Goal: Task Accomplishment & Management: Manage account settings

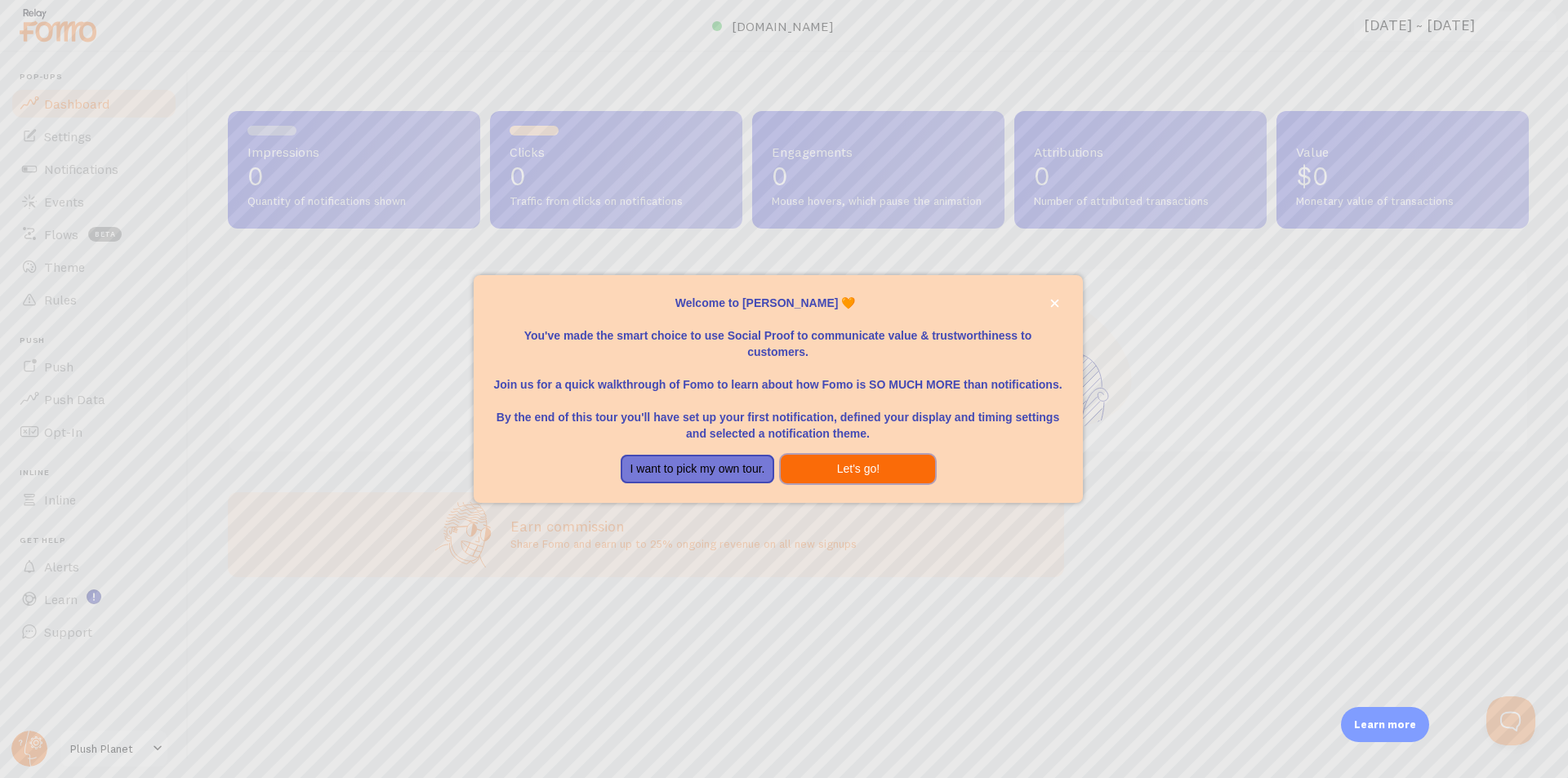
click at [845, 470] on button "Let's go!" at bounding box center [858, 469] width 155 height 29
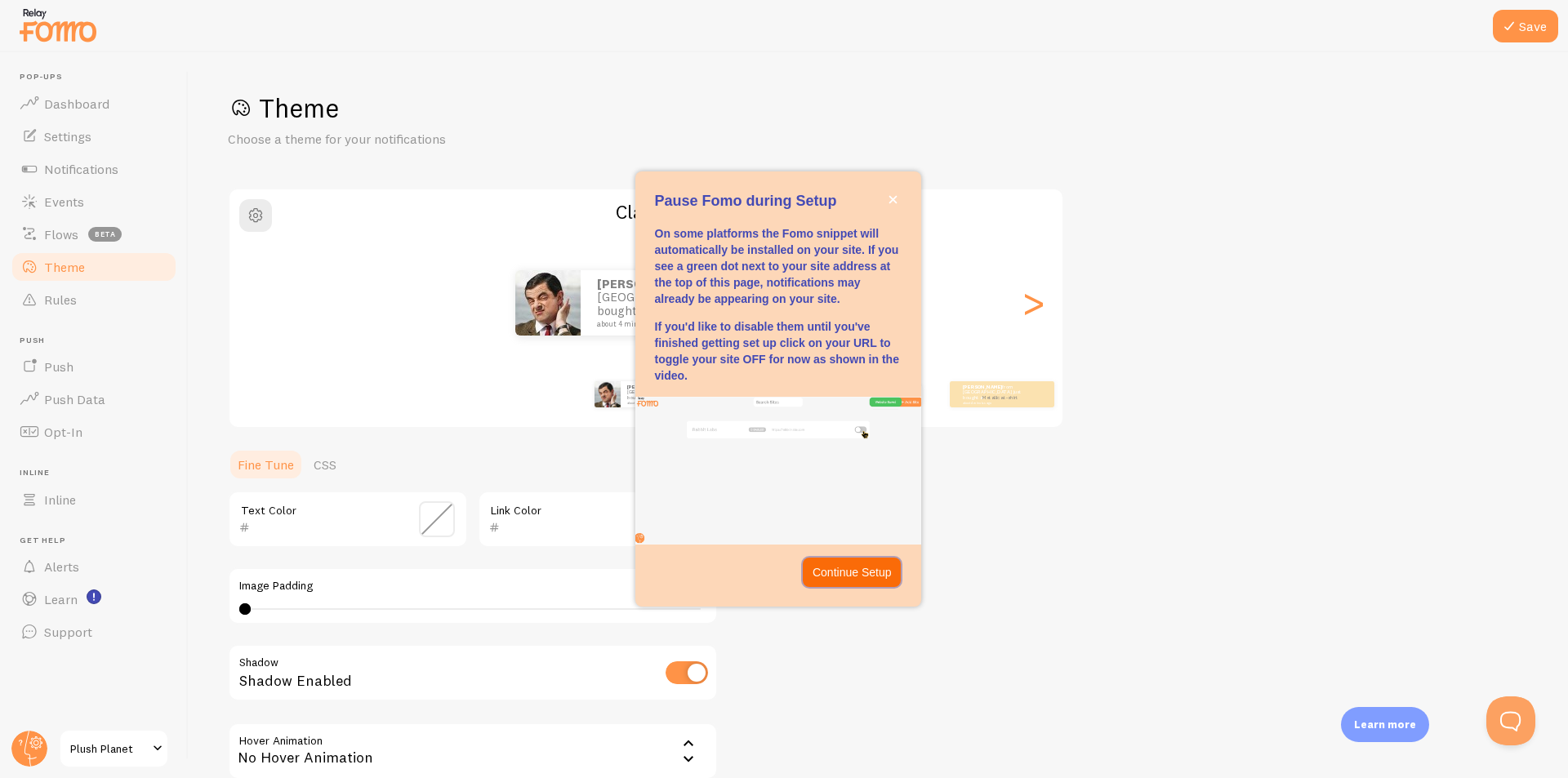
click at [847, 577] on p "Continue Setup" at bounding box center [852, 572] width 79 height 16
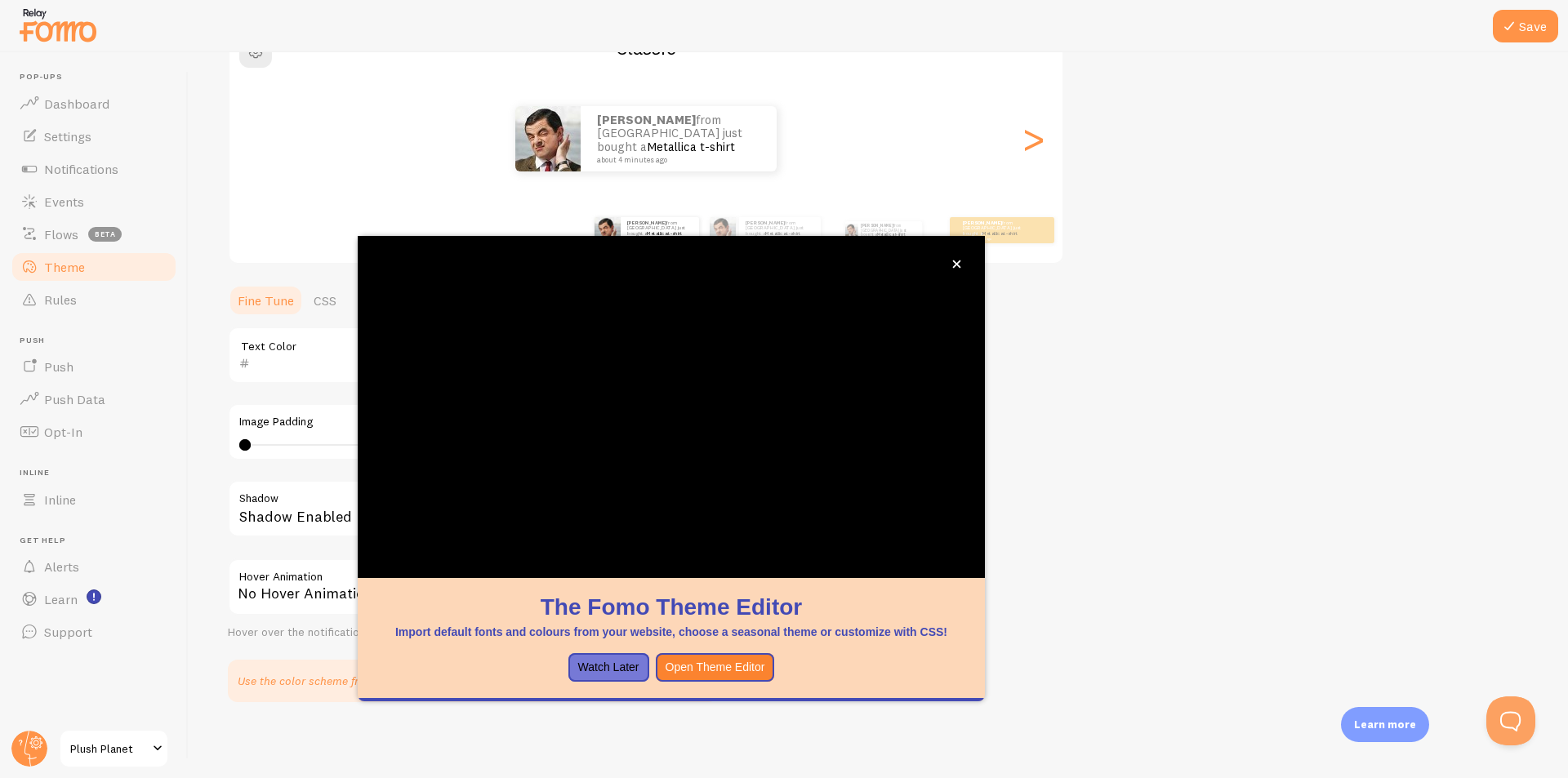
scroll to position [167, 0]
click at [613, 666] on button "Watch Later" at bounding box center [609, 667] width 81 height 29
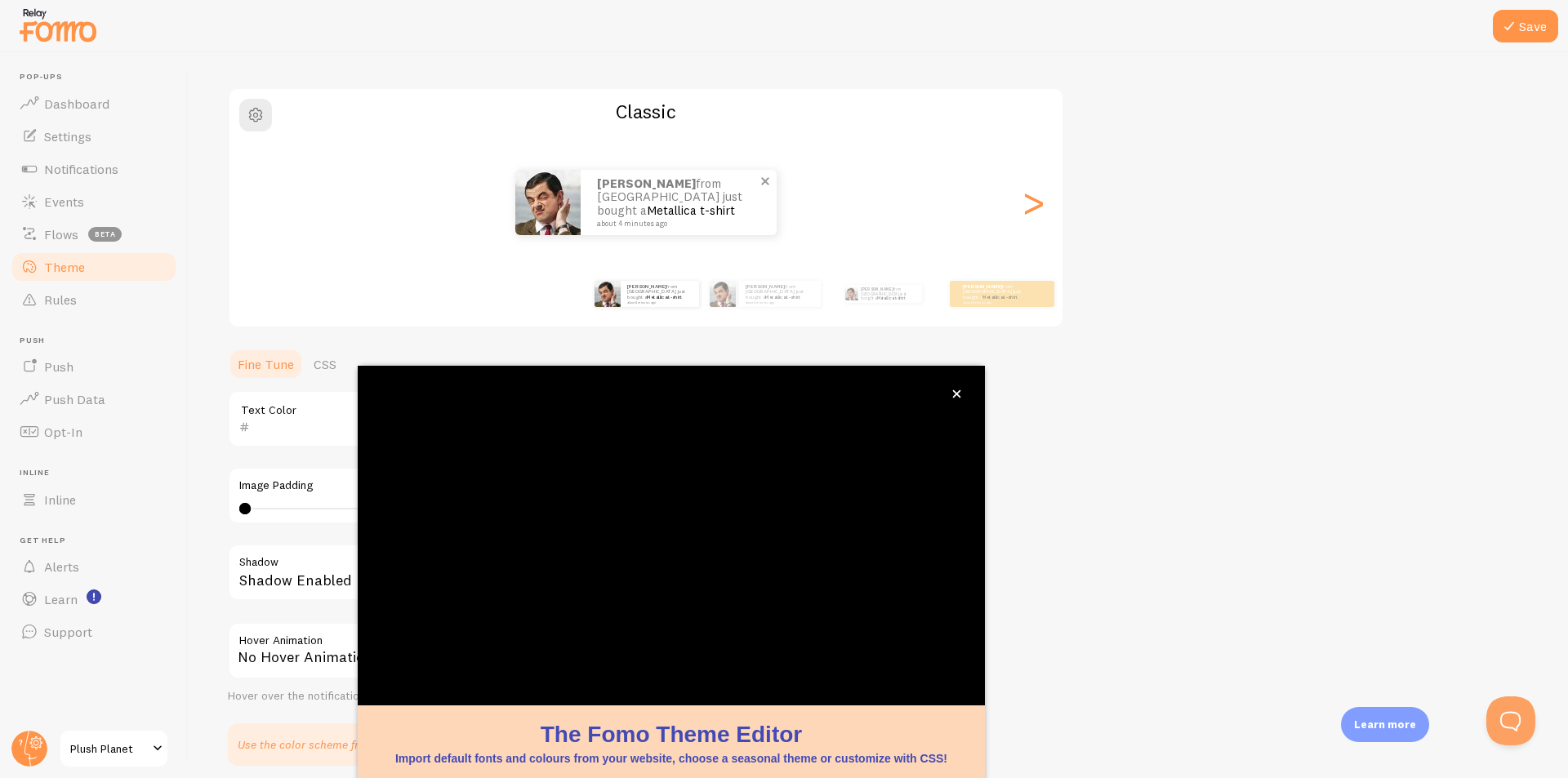
scroll to position [49, 0]
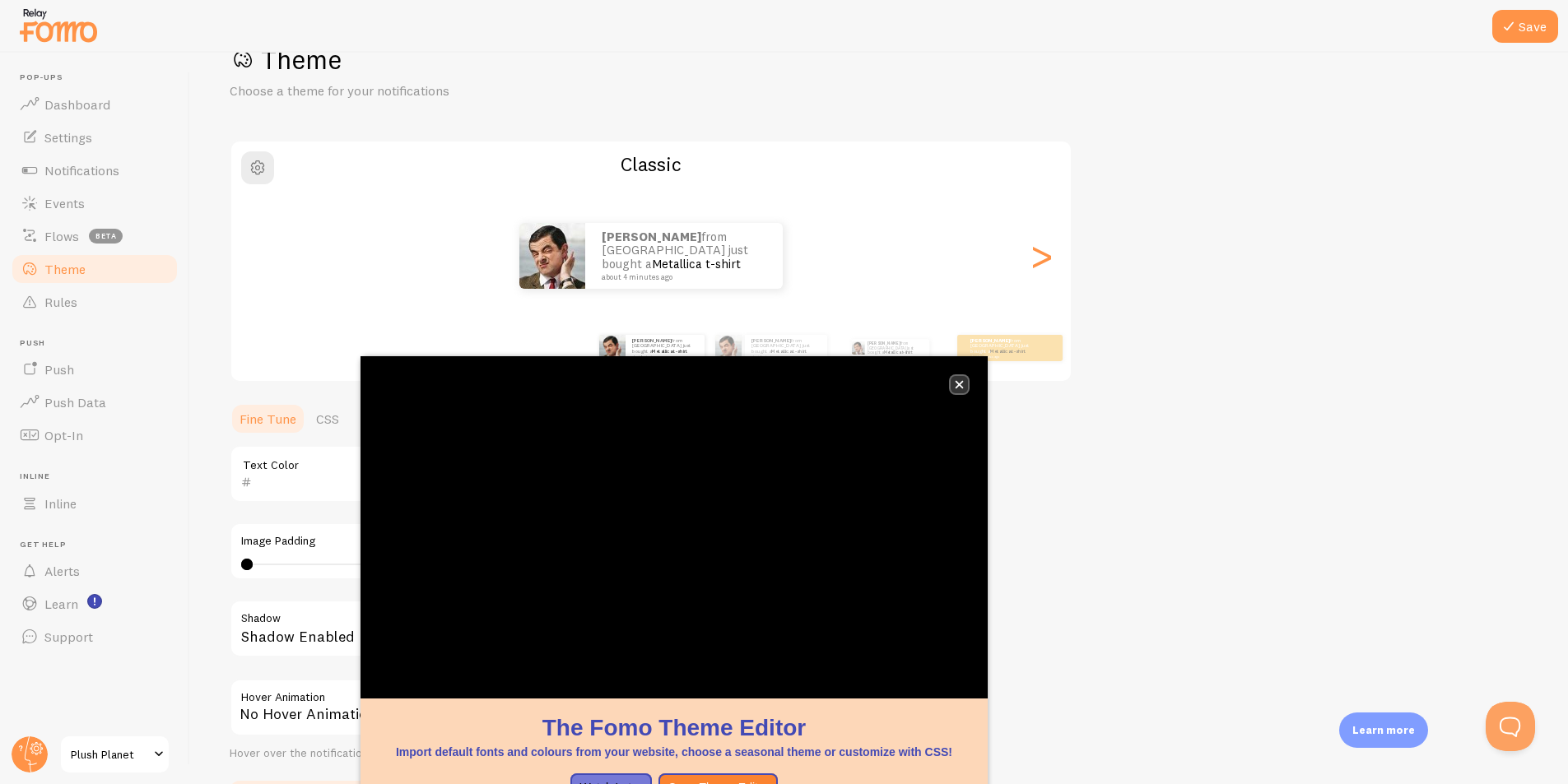
click at [963, 383] on icon "close," at bounding box center [959, 384] width 9 height 9
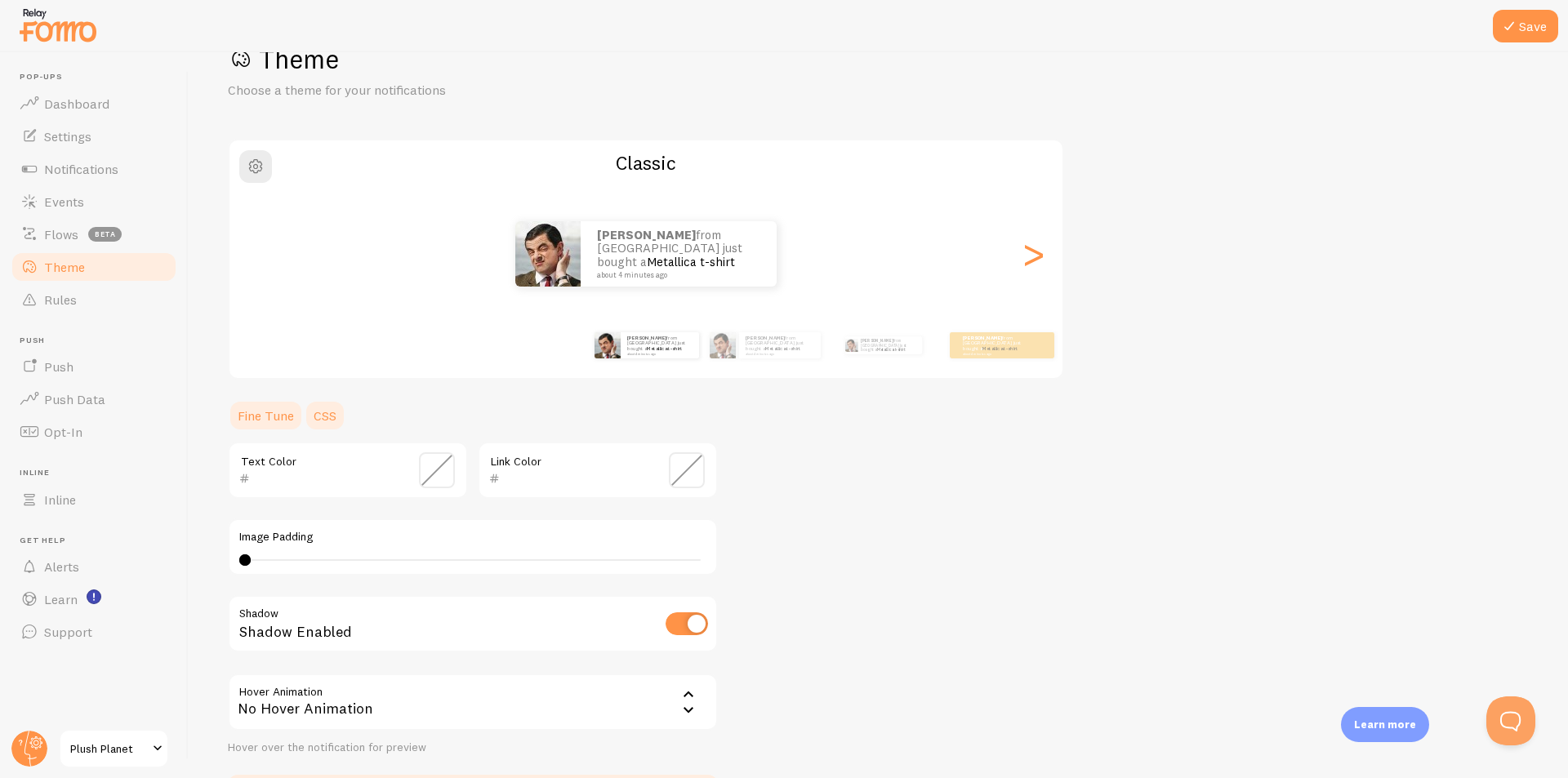
click at [336, 423] on link "CSS" at bounding box center [324, 415] width 42 height 33
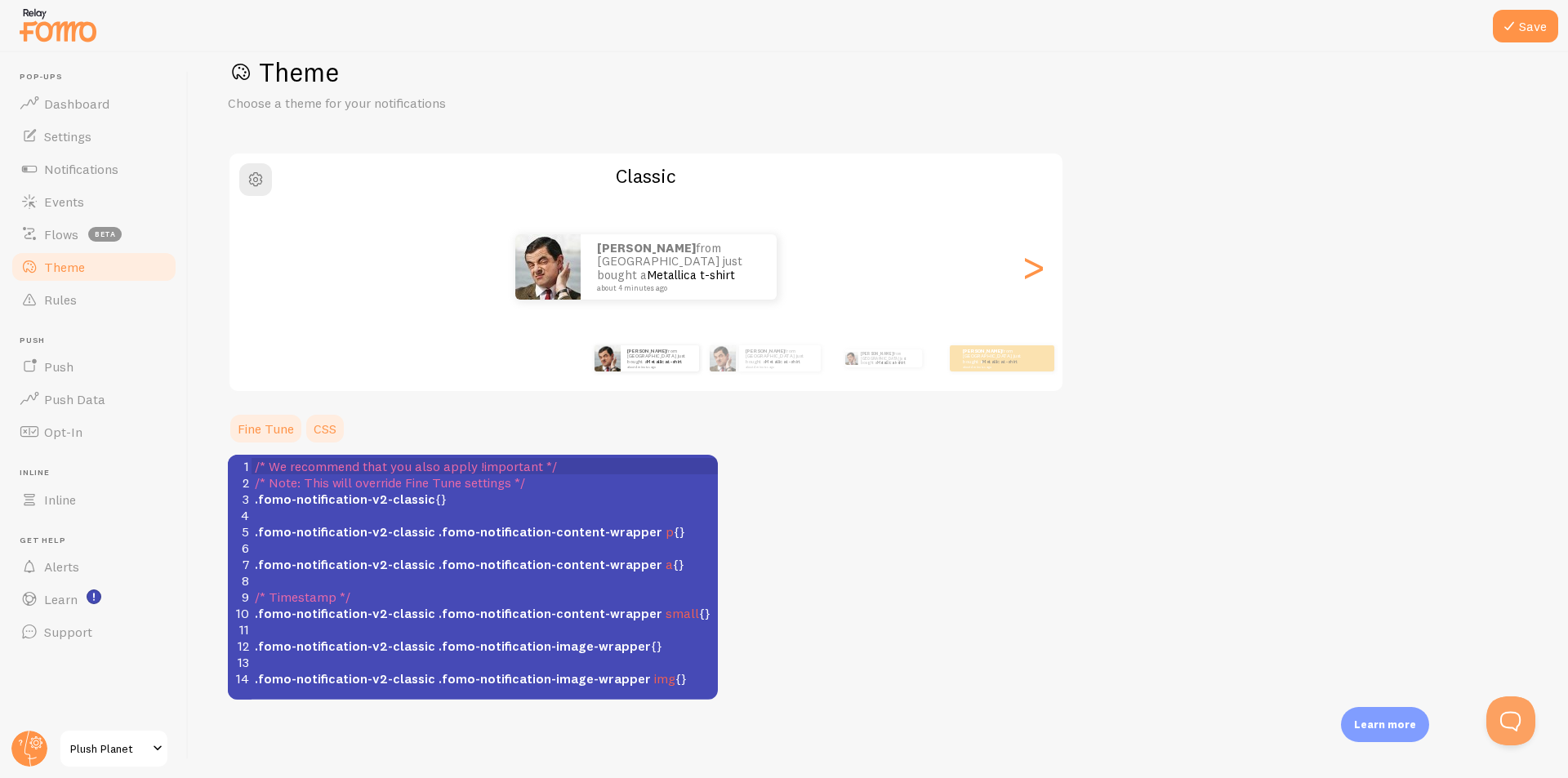
scroll to position [36, 0]
click at [271, 420] on link "Fine Tune" at bounding box center [265, 428] width 76 height 33
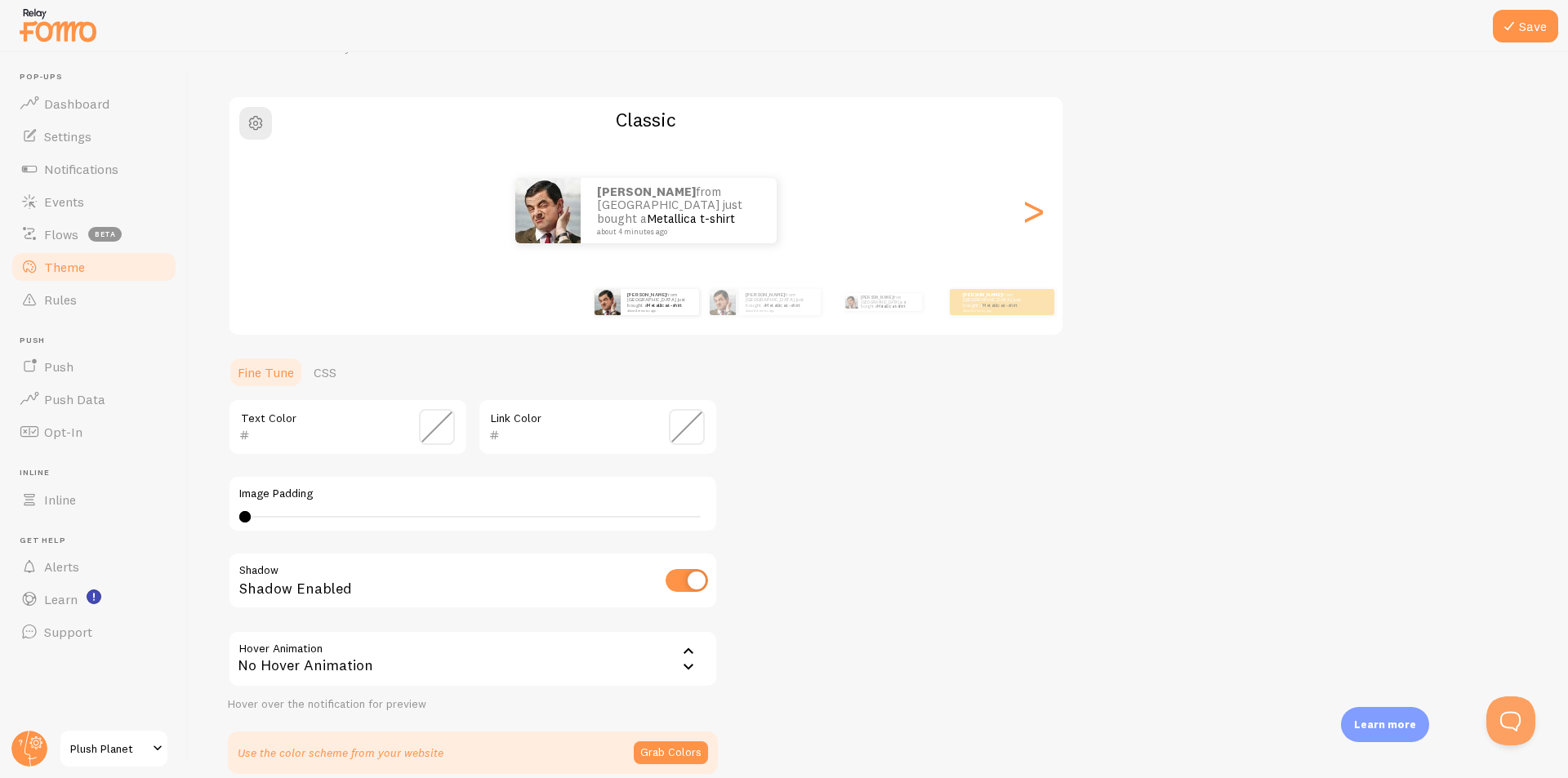
scroll to position [0, 0]
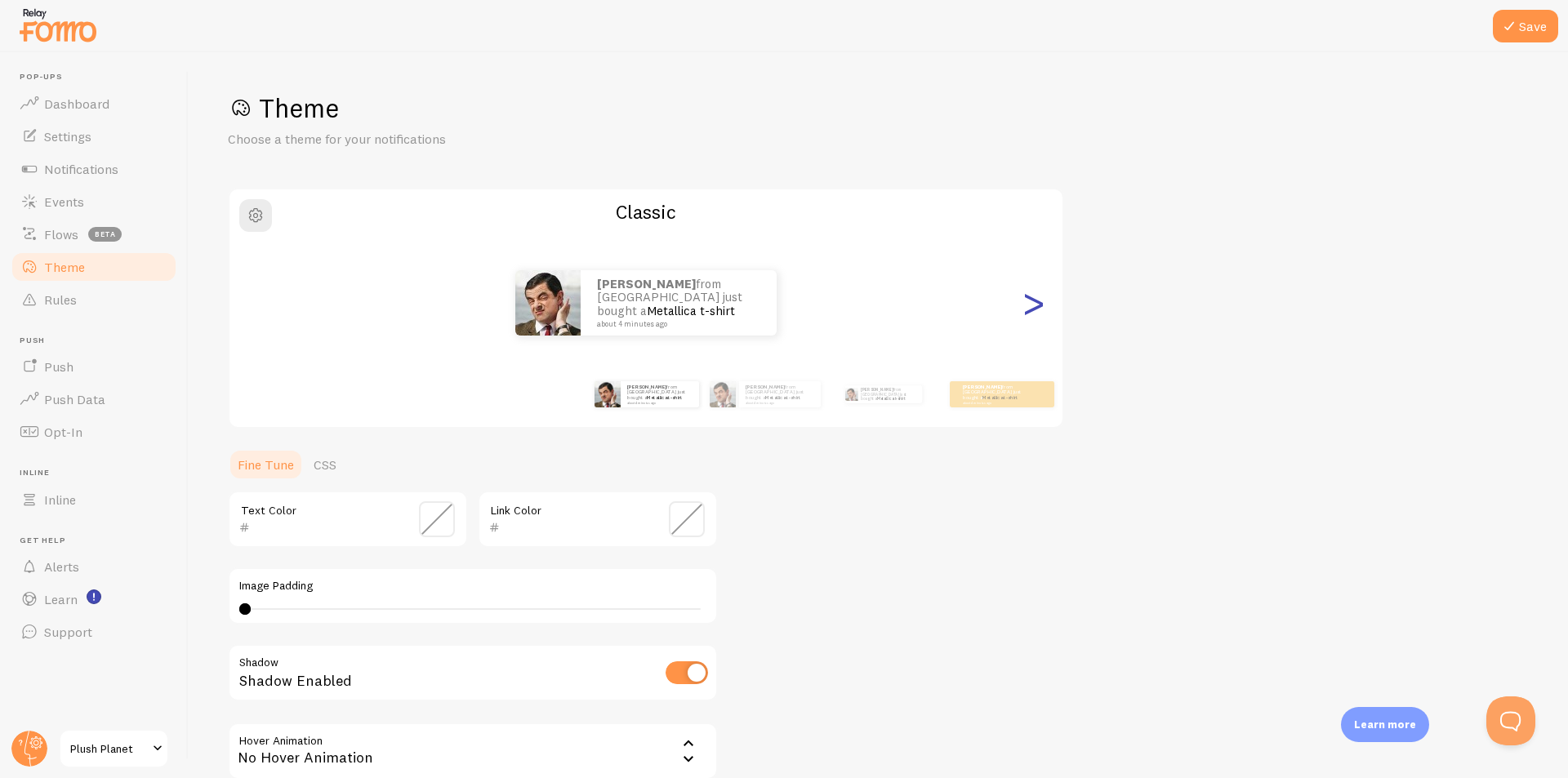
click at [1029, 307] on div ">" at bounding box center [1033, 302] width 20 height 117
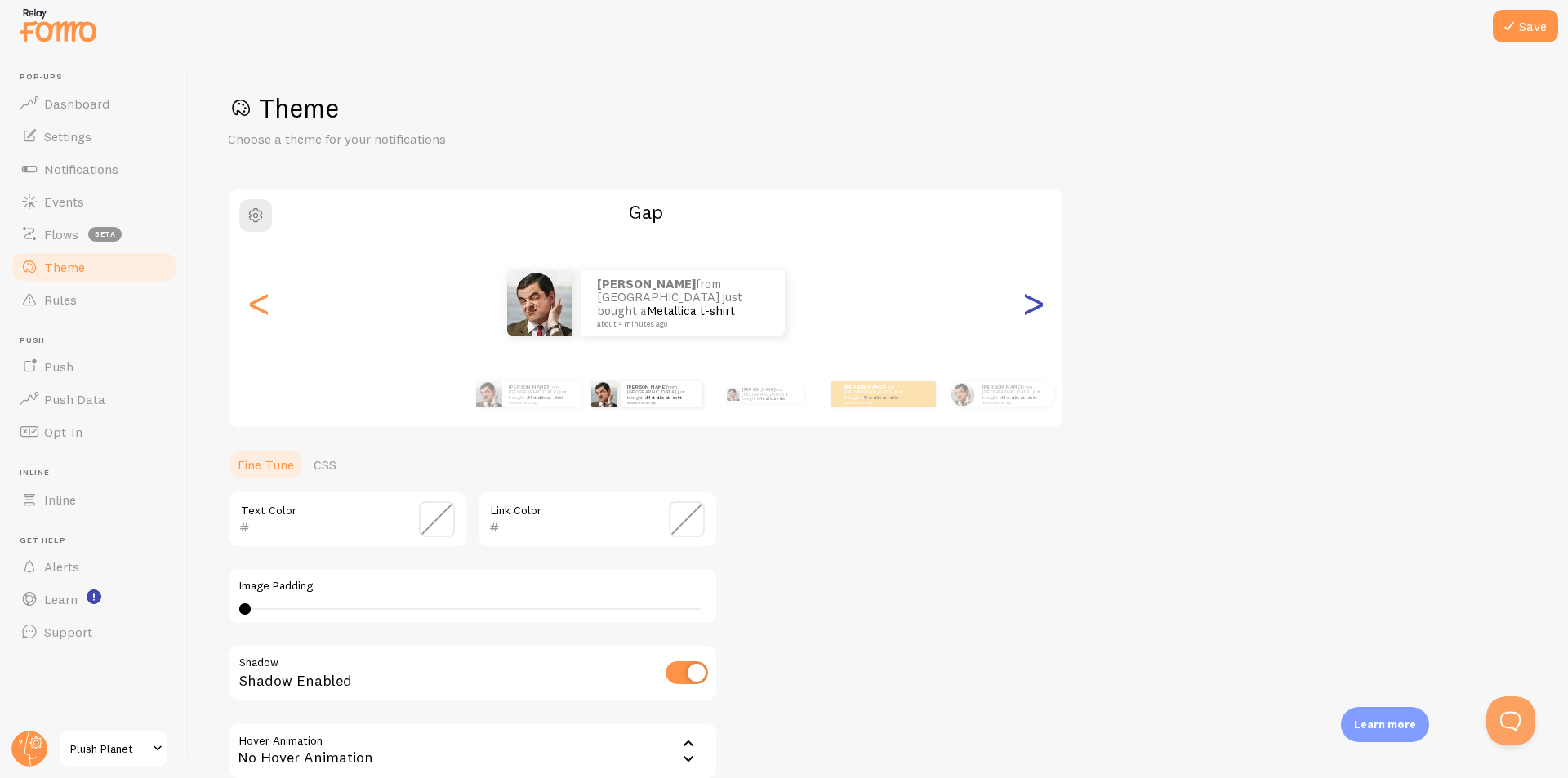
click at [1029, 307] on div ">" at bounding box center [1033, 302] width 20 height 117
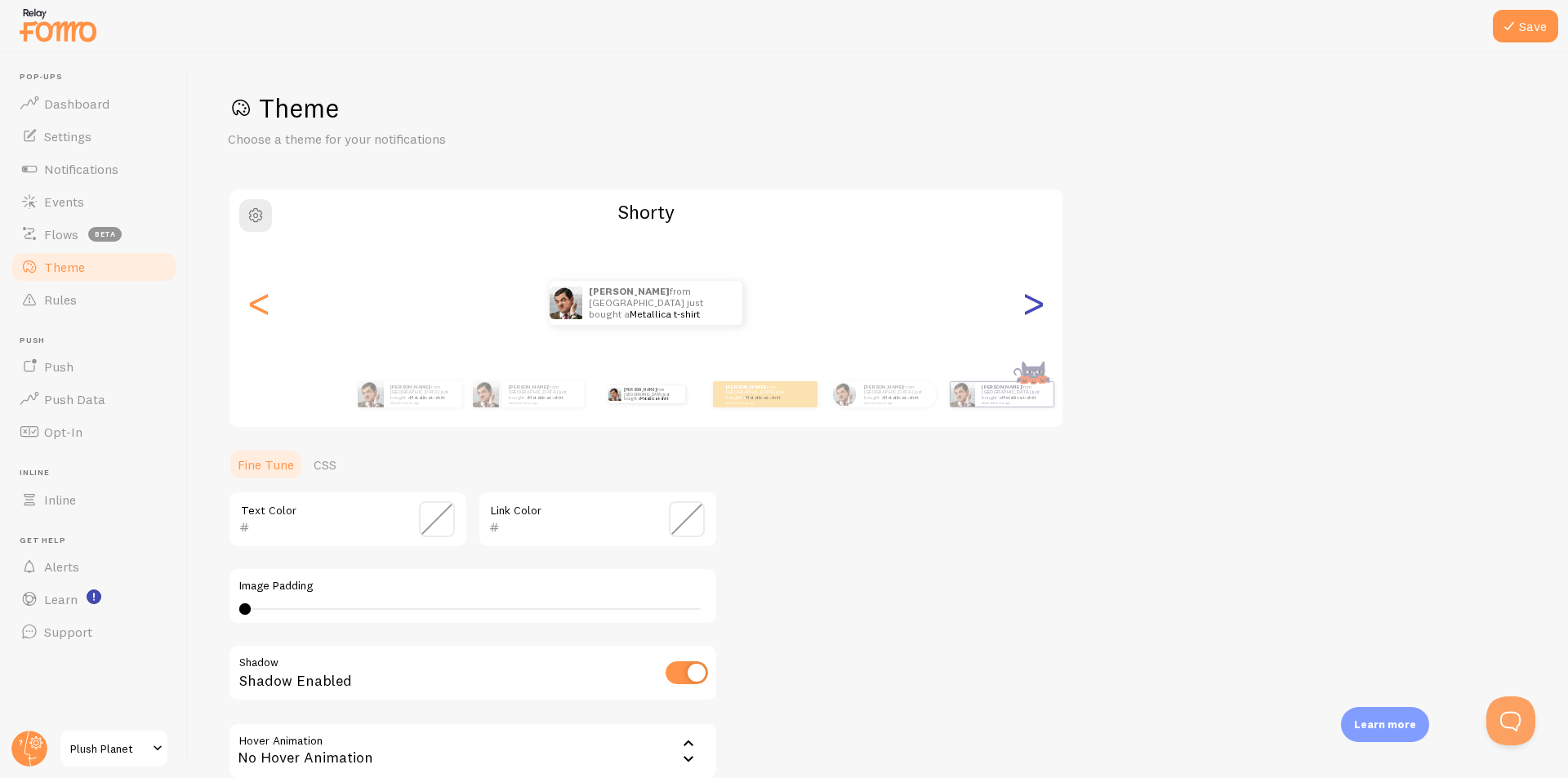
click at [1029, 307] on div ">" at bounding box center [1033, 302] width 20 height 117
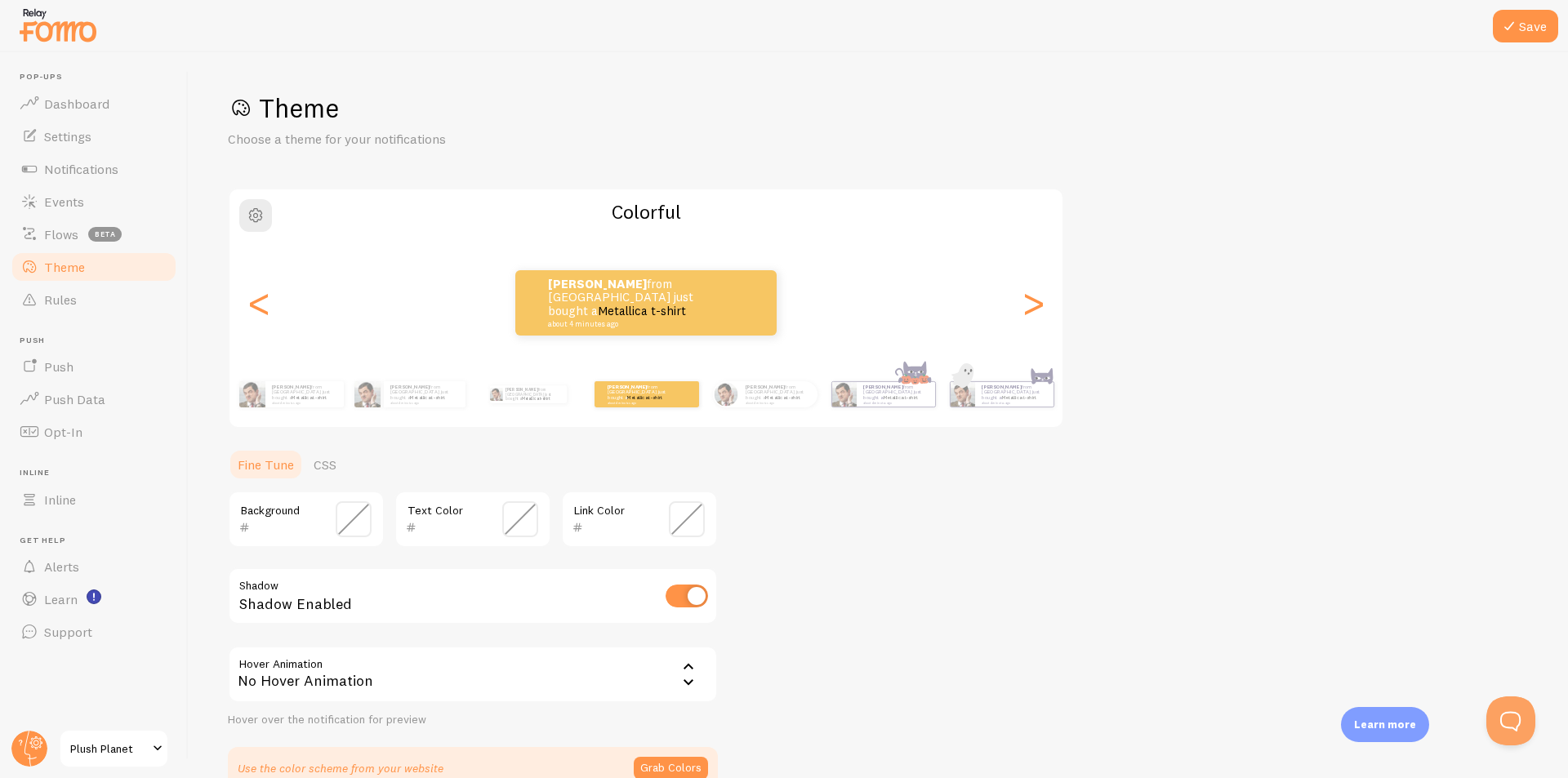
scroll to position [90, 0]
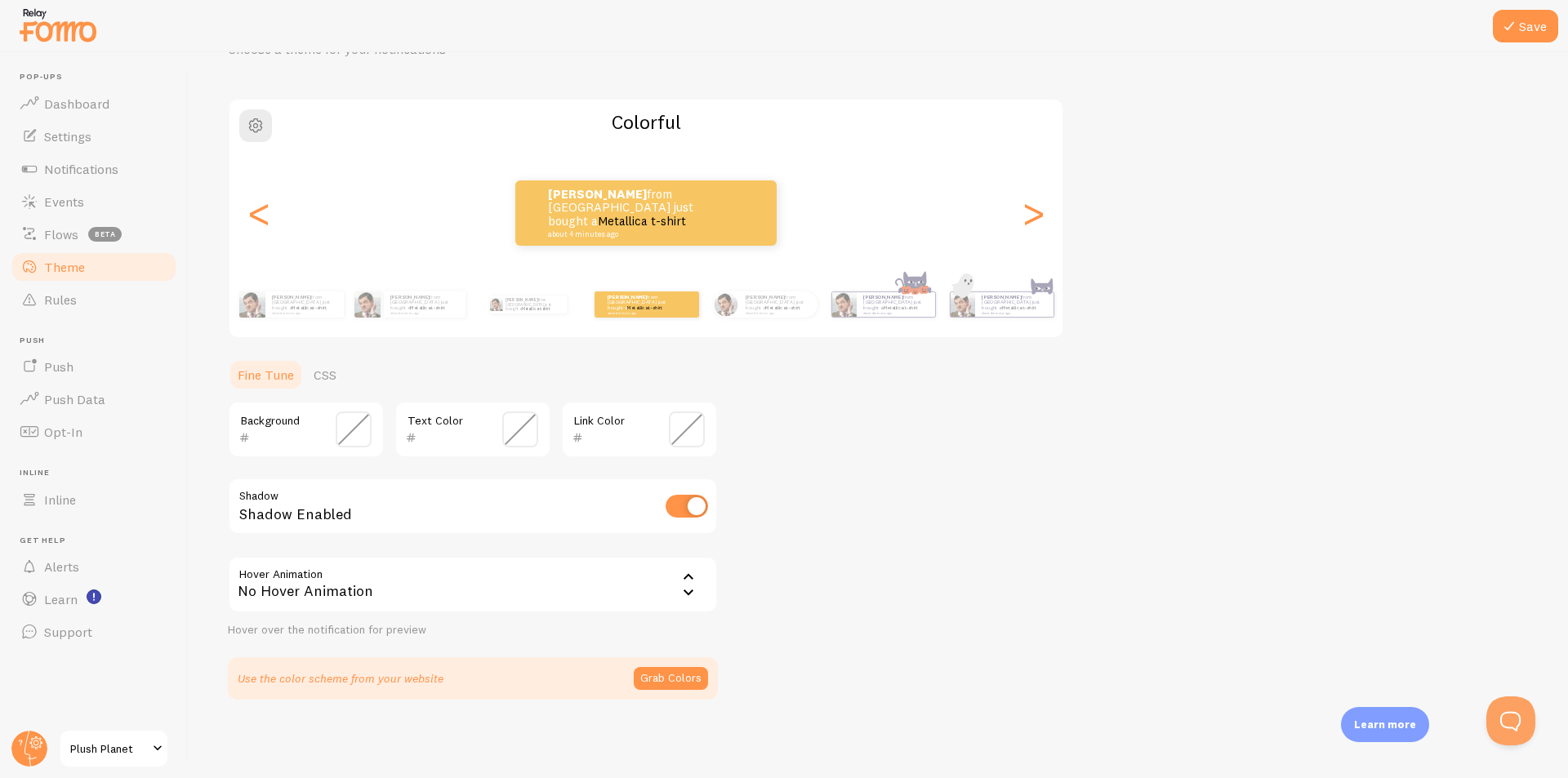
click at [364, 580] on div "No Hover Animation" at bounding box center [473, 584] width 490 height 57
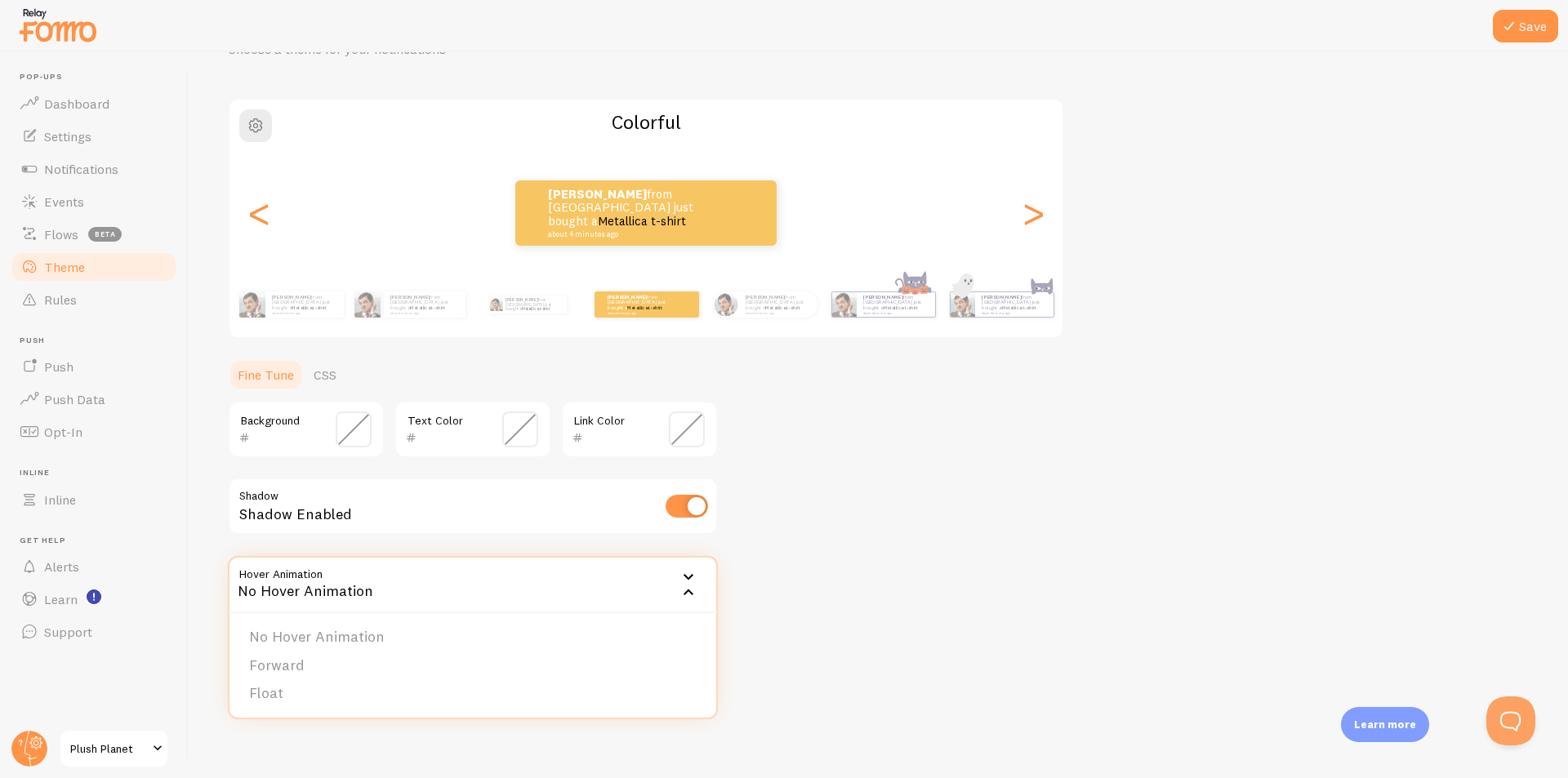
click at [364, 580] on div "No Hover Animation" at bounding box center [473, 584] width 490 height 57
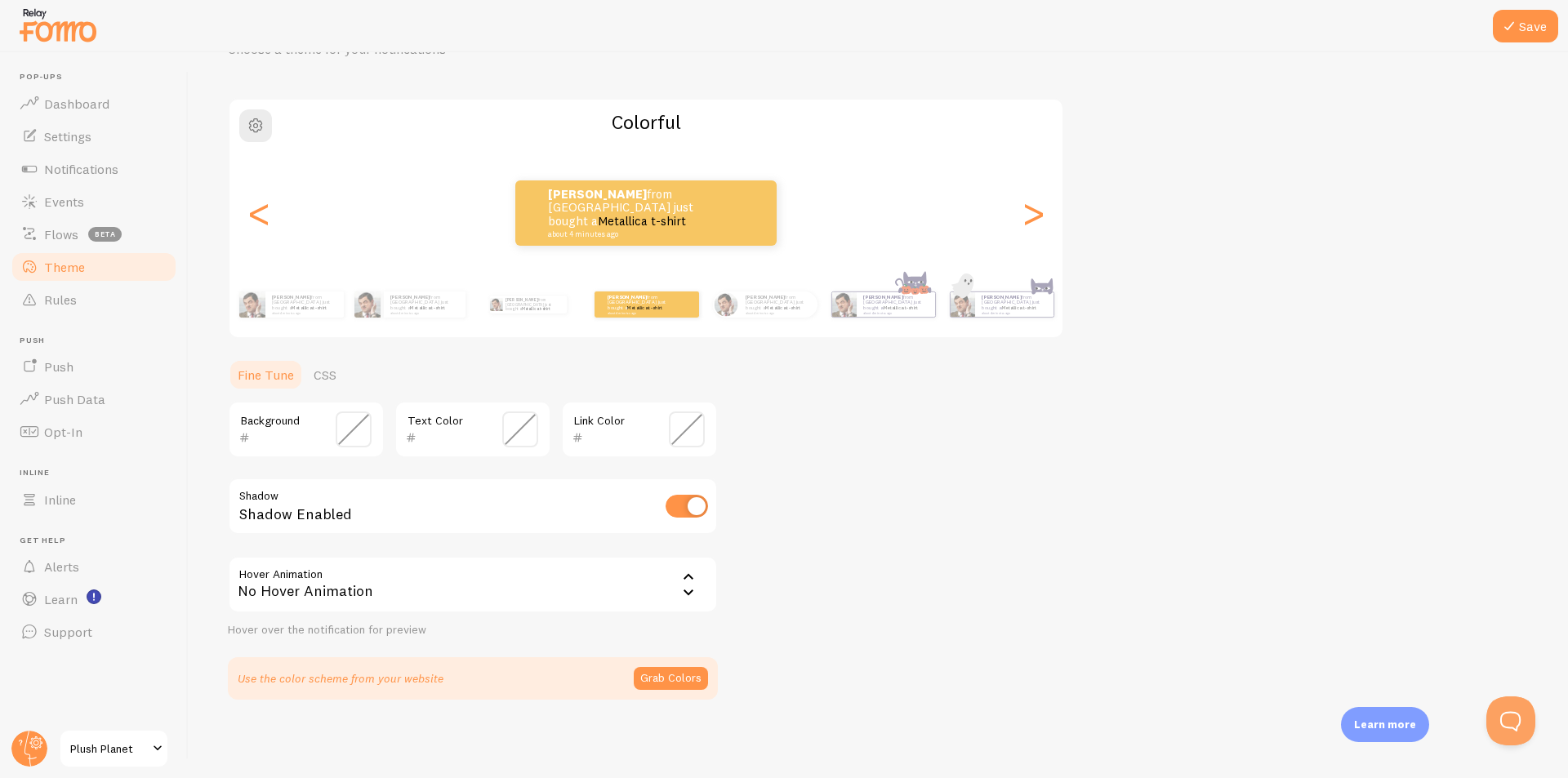
click at [296, 381] on link "Fine Tune" at bounding box center [265, 374] width 76 height 33
click at [314, 376] on link "CSS" at bounding box center [324, 374] width 42 height 33
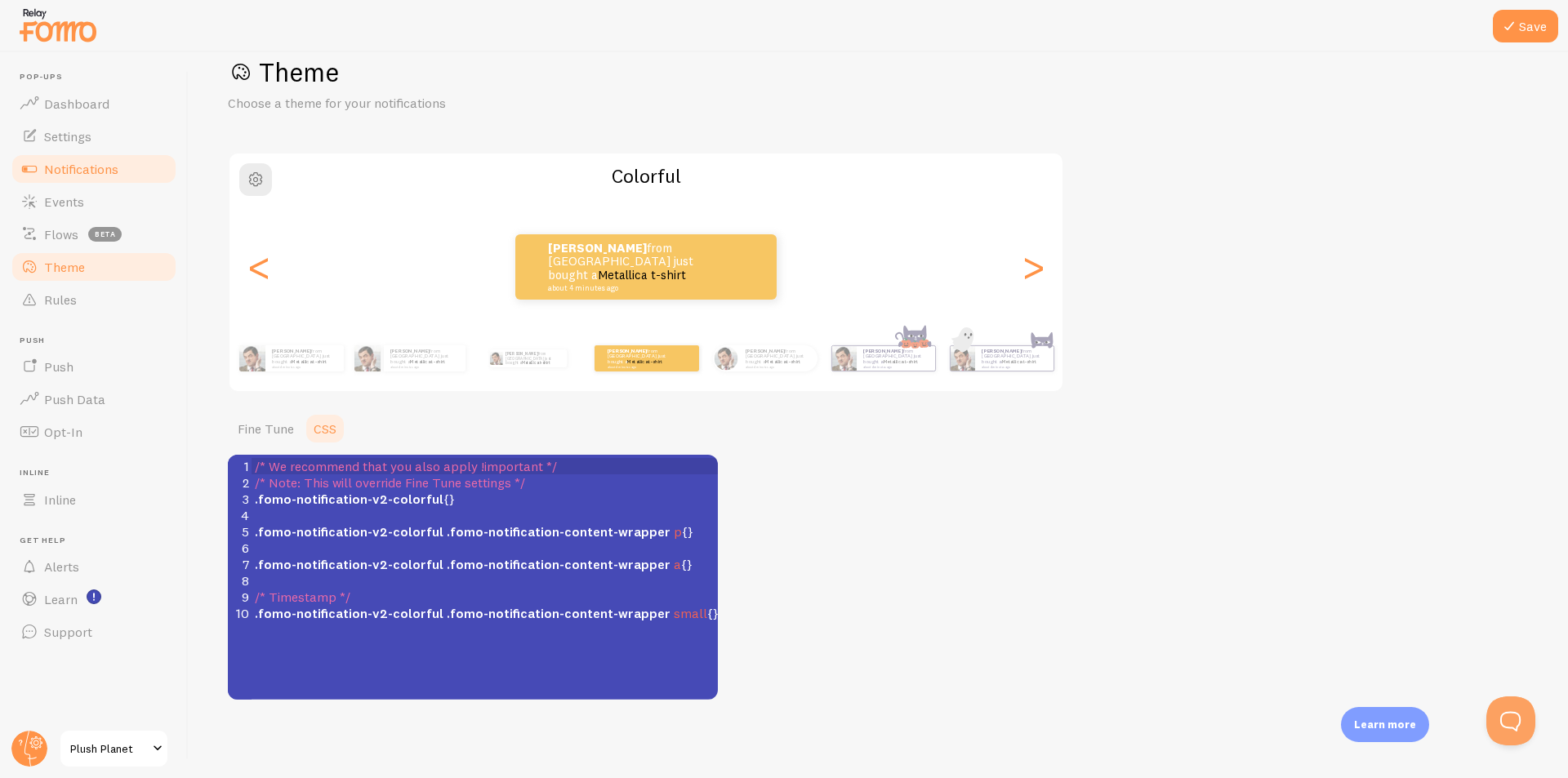
click at [77, 170] on span "Notifications" at bounding box center [81, 169] width 74 height 16
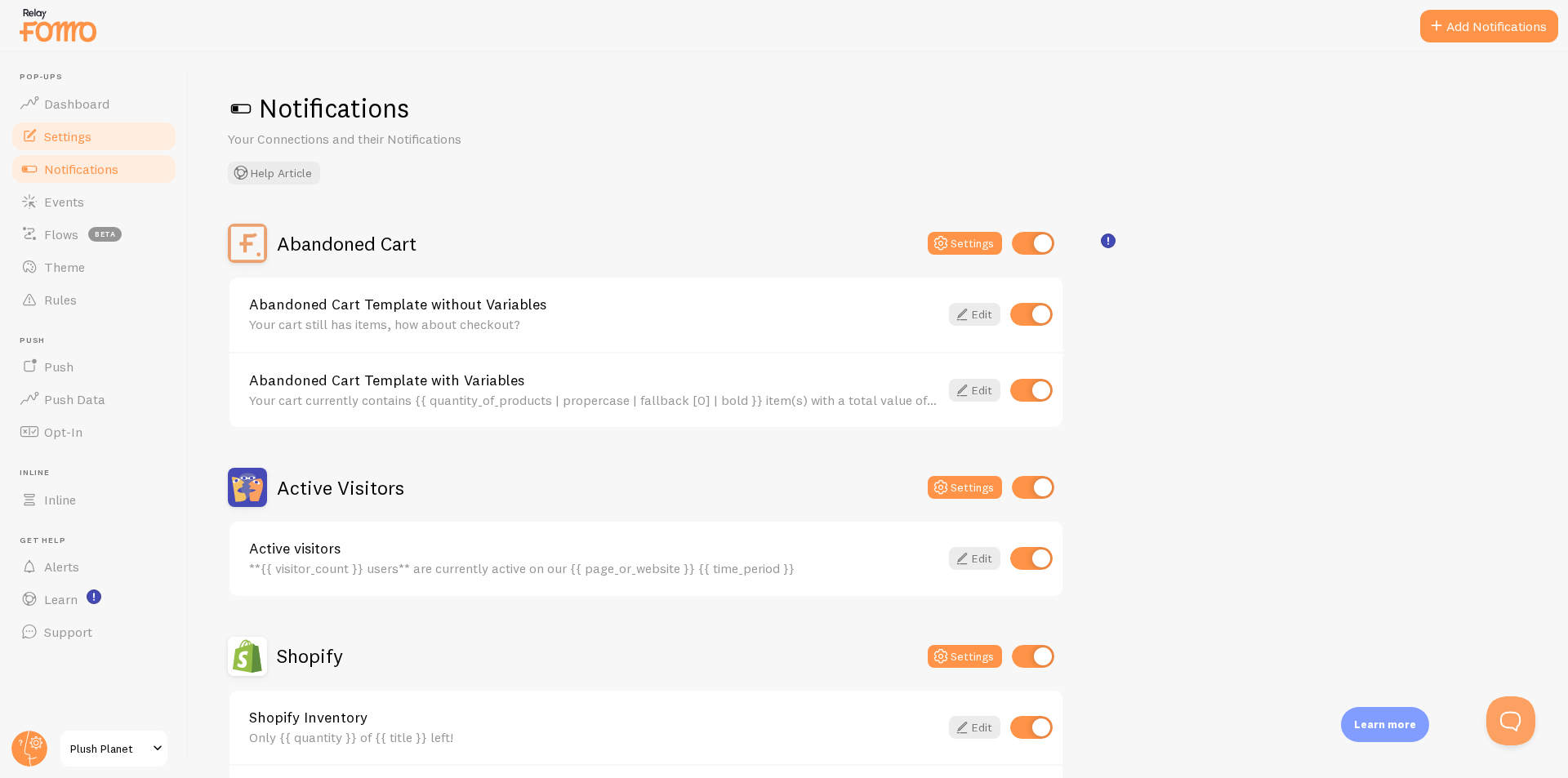
click at [79, 135] on span "Settings" at bounding box center [68, 136] width 48 height 16
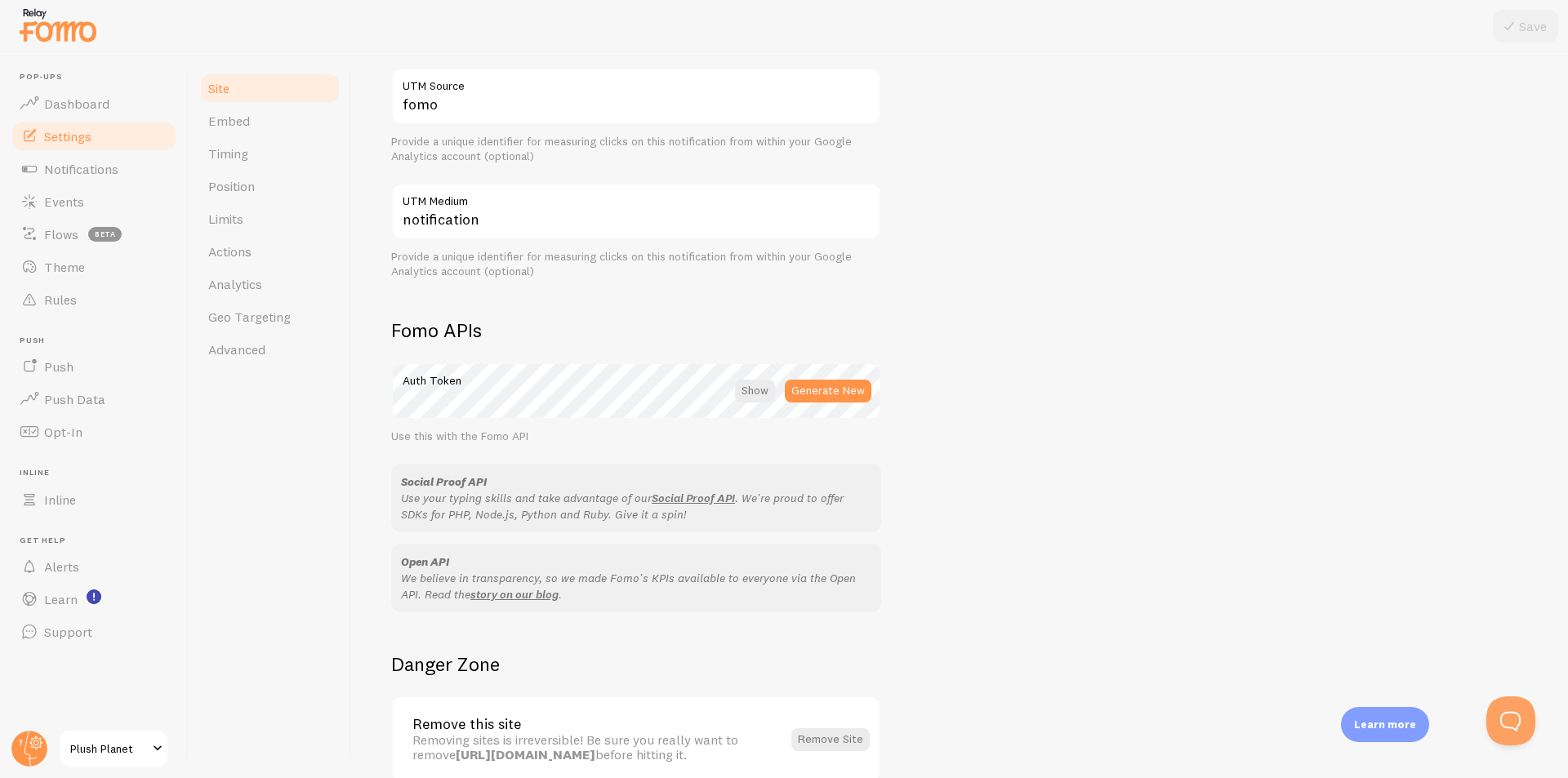
scroll to position [763, 0]
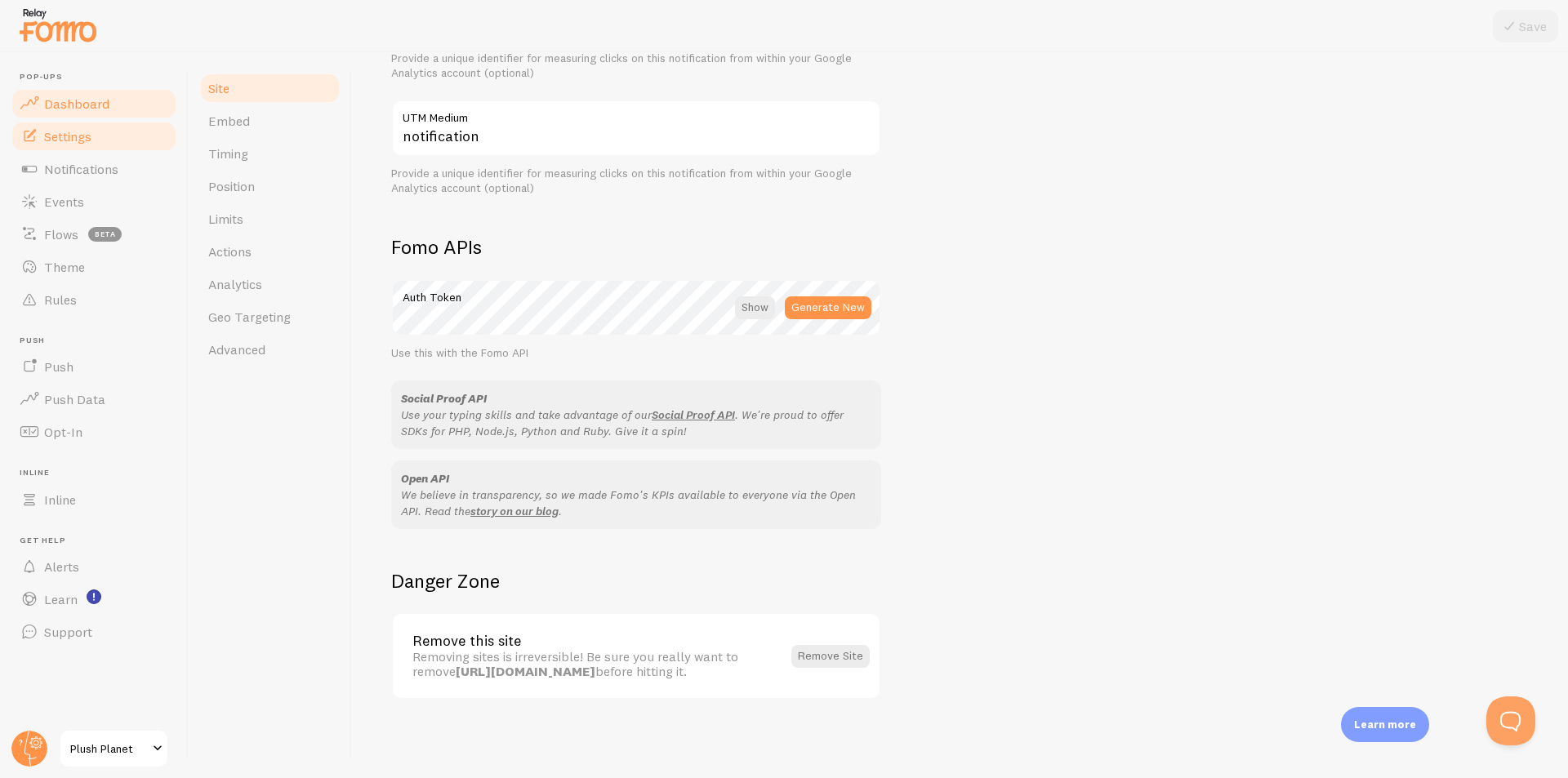
click at [91, 107] on span "Dashboard" at bounding box center [77, 103] width 66 height 16
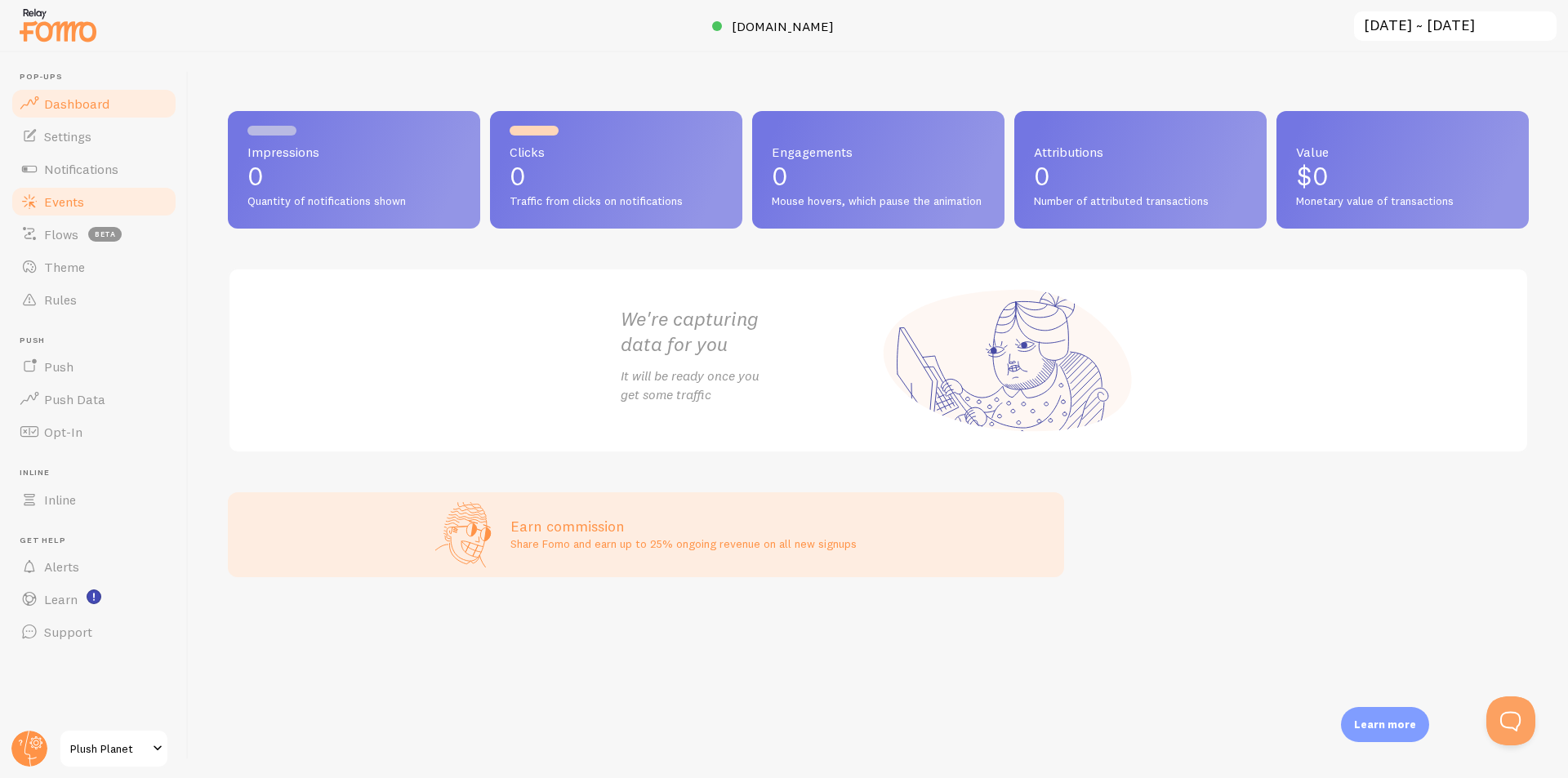
click at [73, 210] on link "Events" at bounding box center [93, 202] width 168 height 33
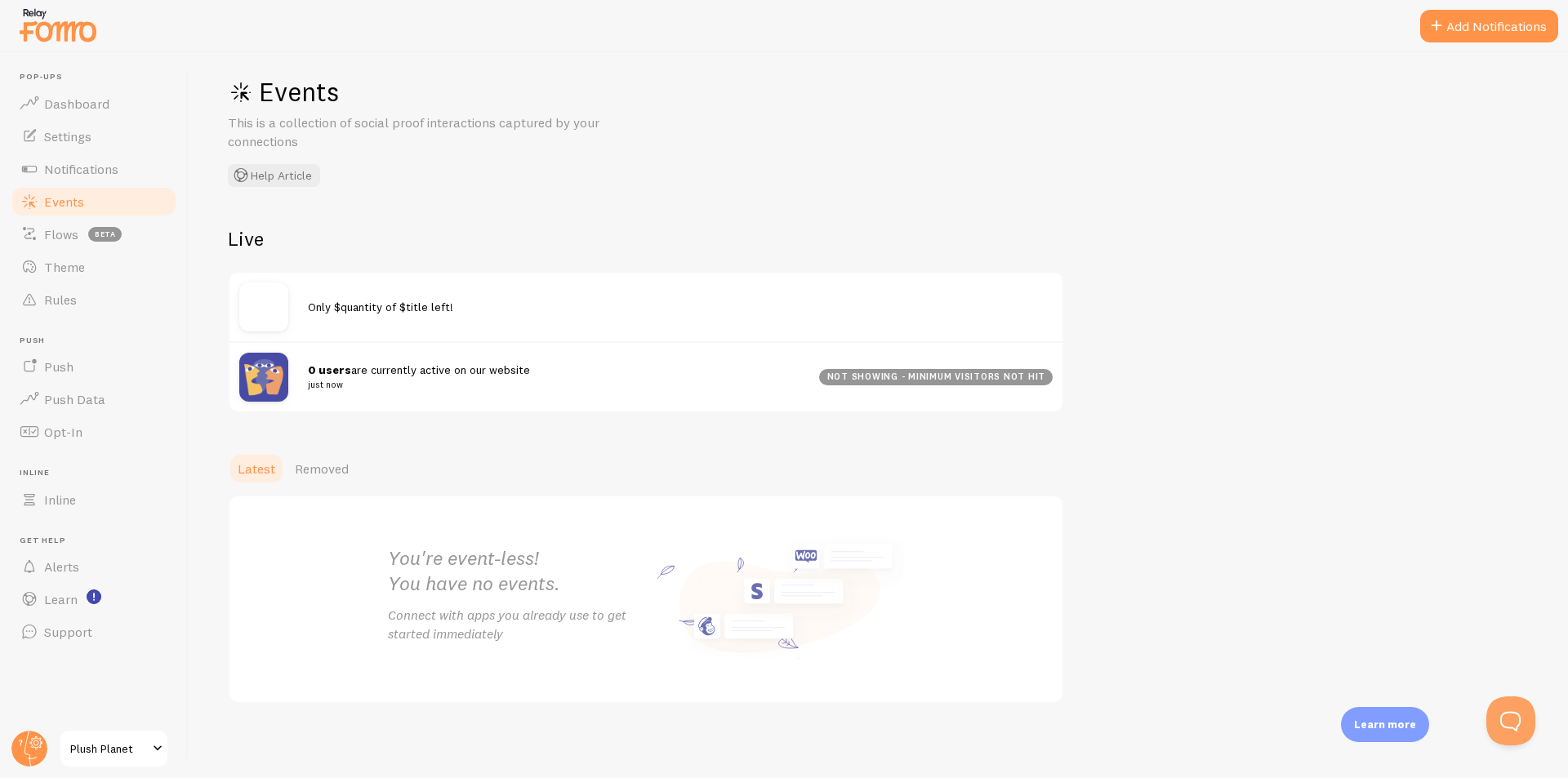
scroll to position [21, 0]
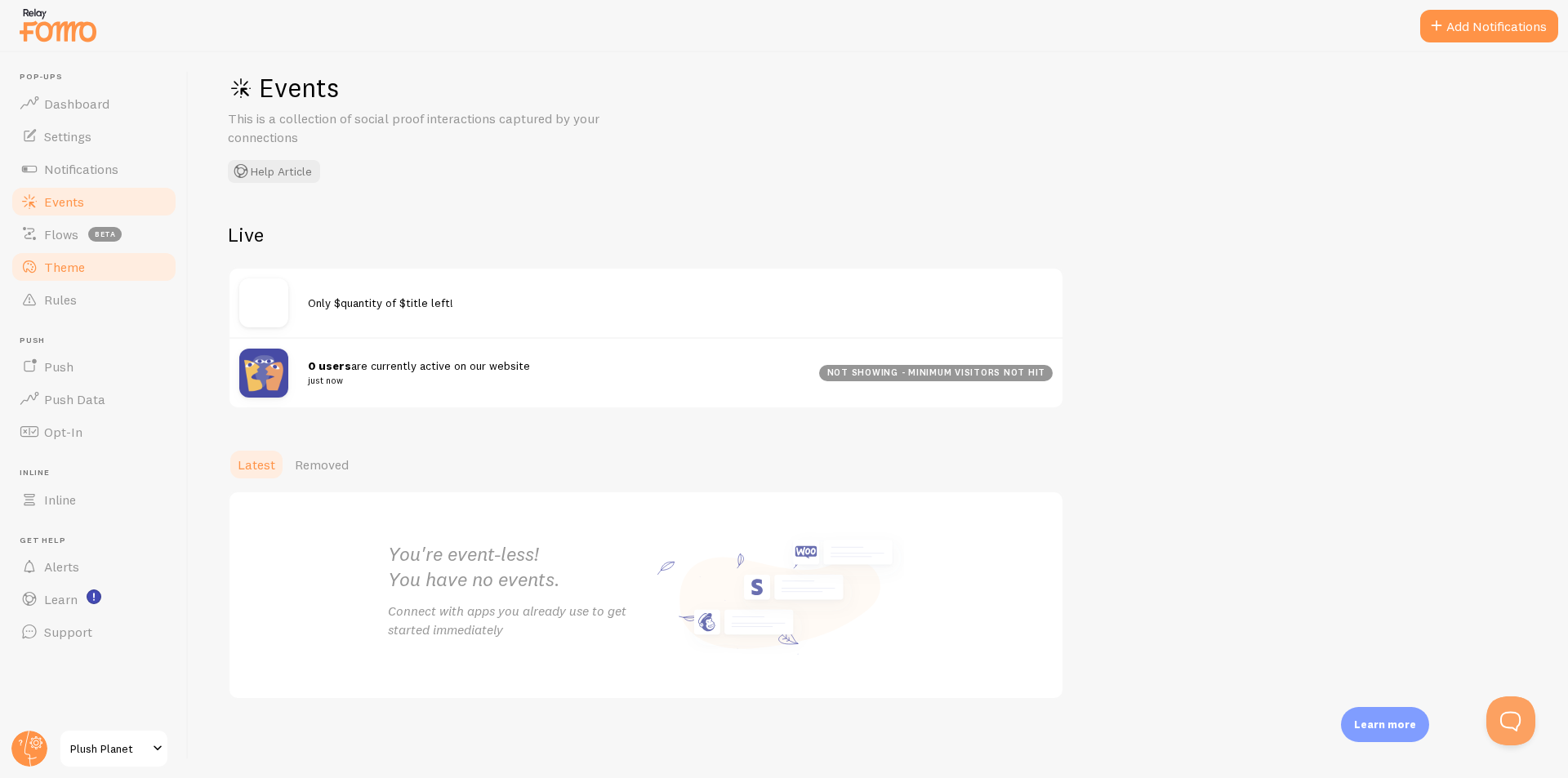
click at [85, 265] on link "Theme" at bounding box center [93, 266] width 168 height 33
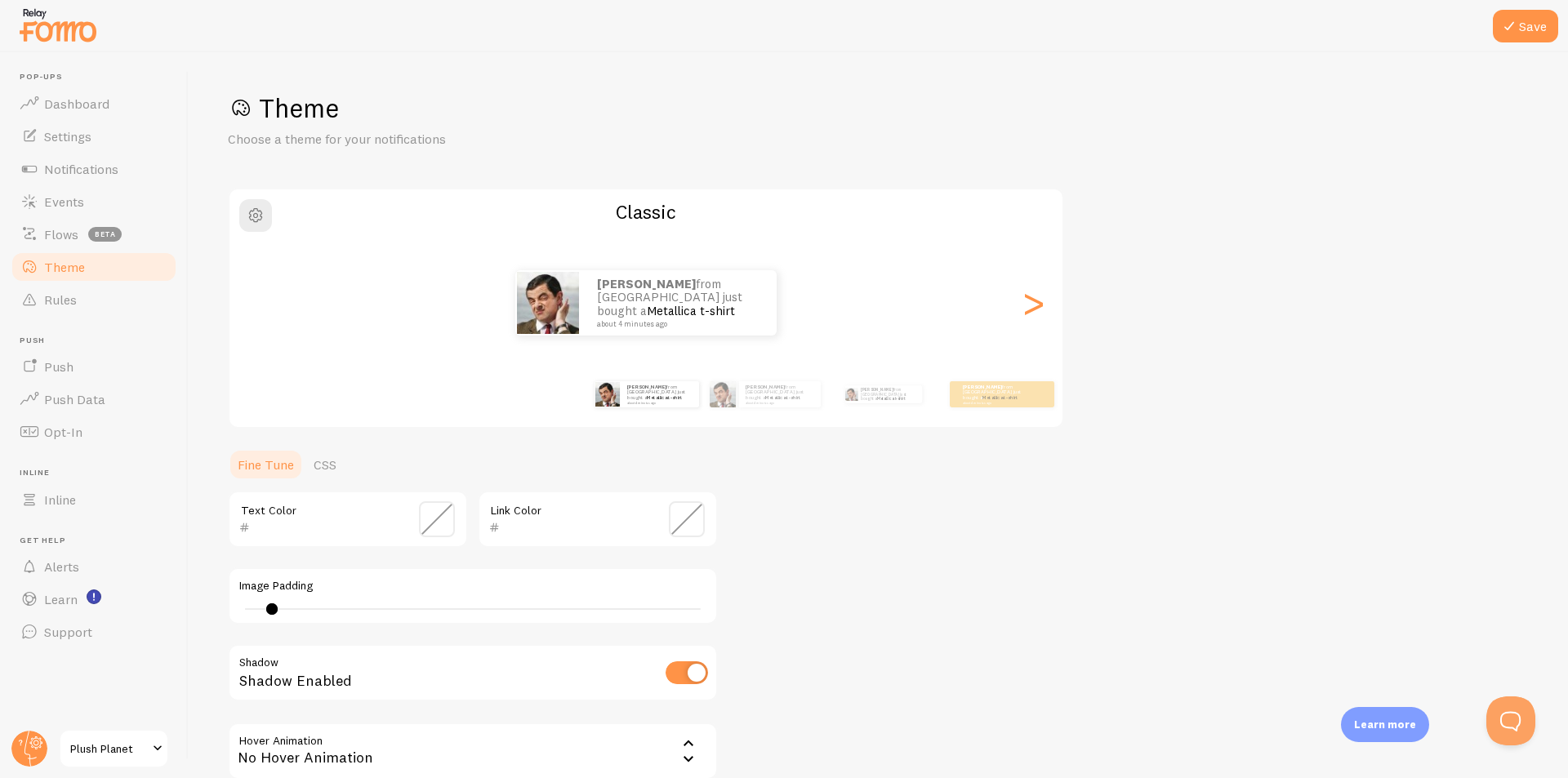
type input "3"
drag, startPoint x: 249, startPoint y: 606, endPoint x: 274, endPoint y: 607, distance: 25.0
click at [274, 607] on div at bounding box center [274, 609] width 11 height 11
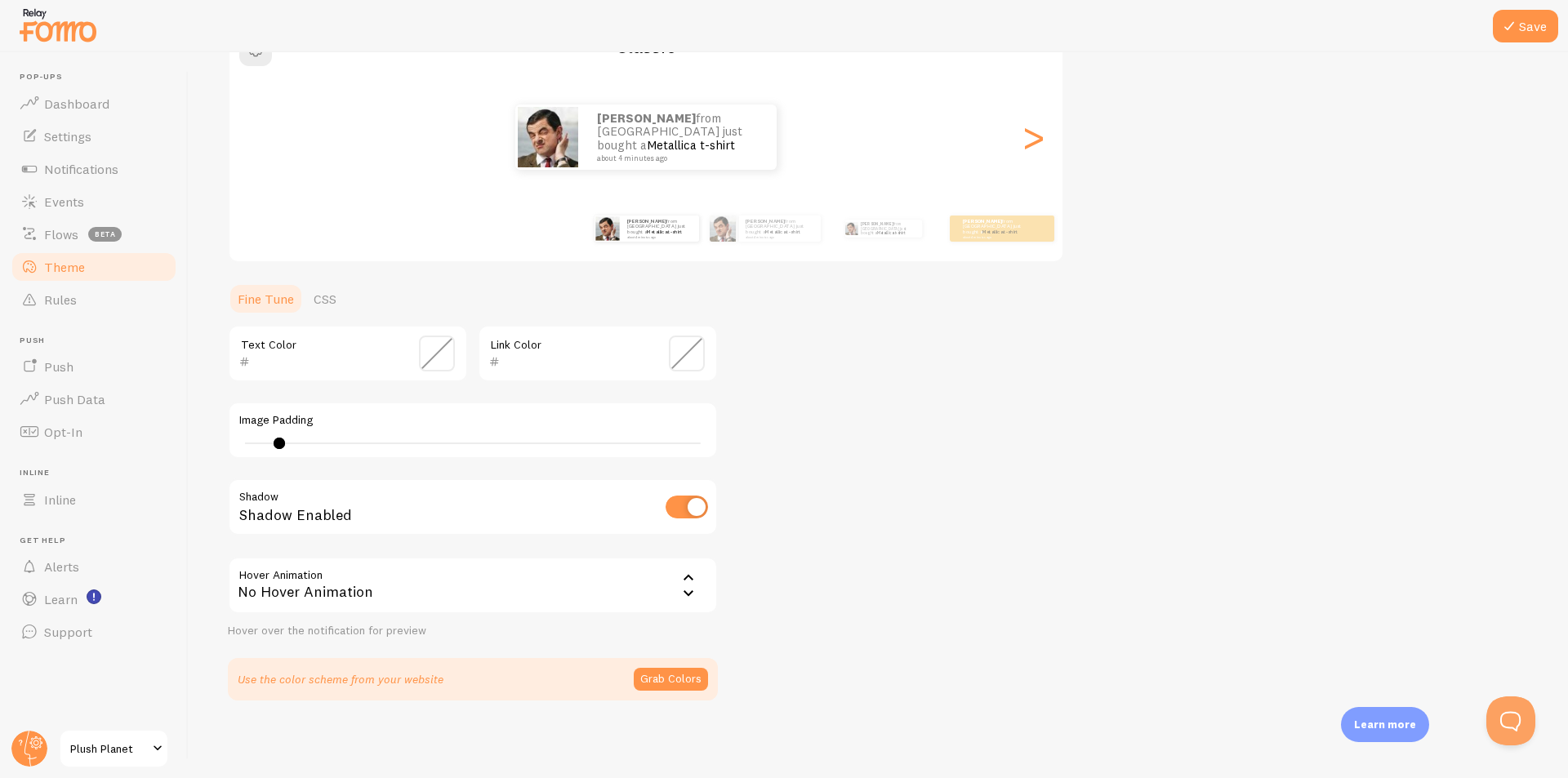
scroll to position [167, 0]
click at [76, 378] on link "Push" at bounding box center [93, 367] width 168 height 33
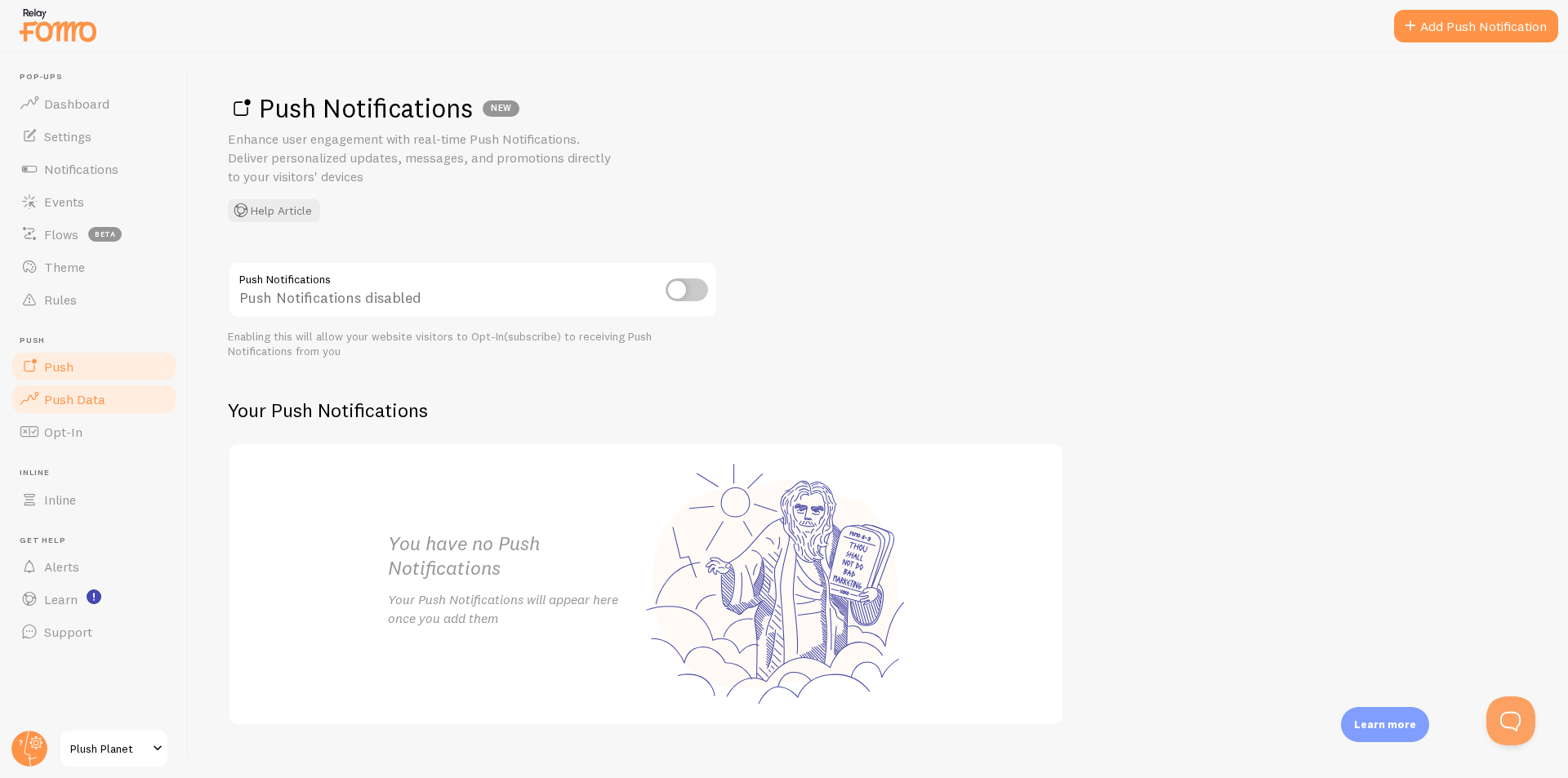
click at [72, 395] on span "Push Data" at bounding box center [74, 398] width 61 height 16
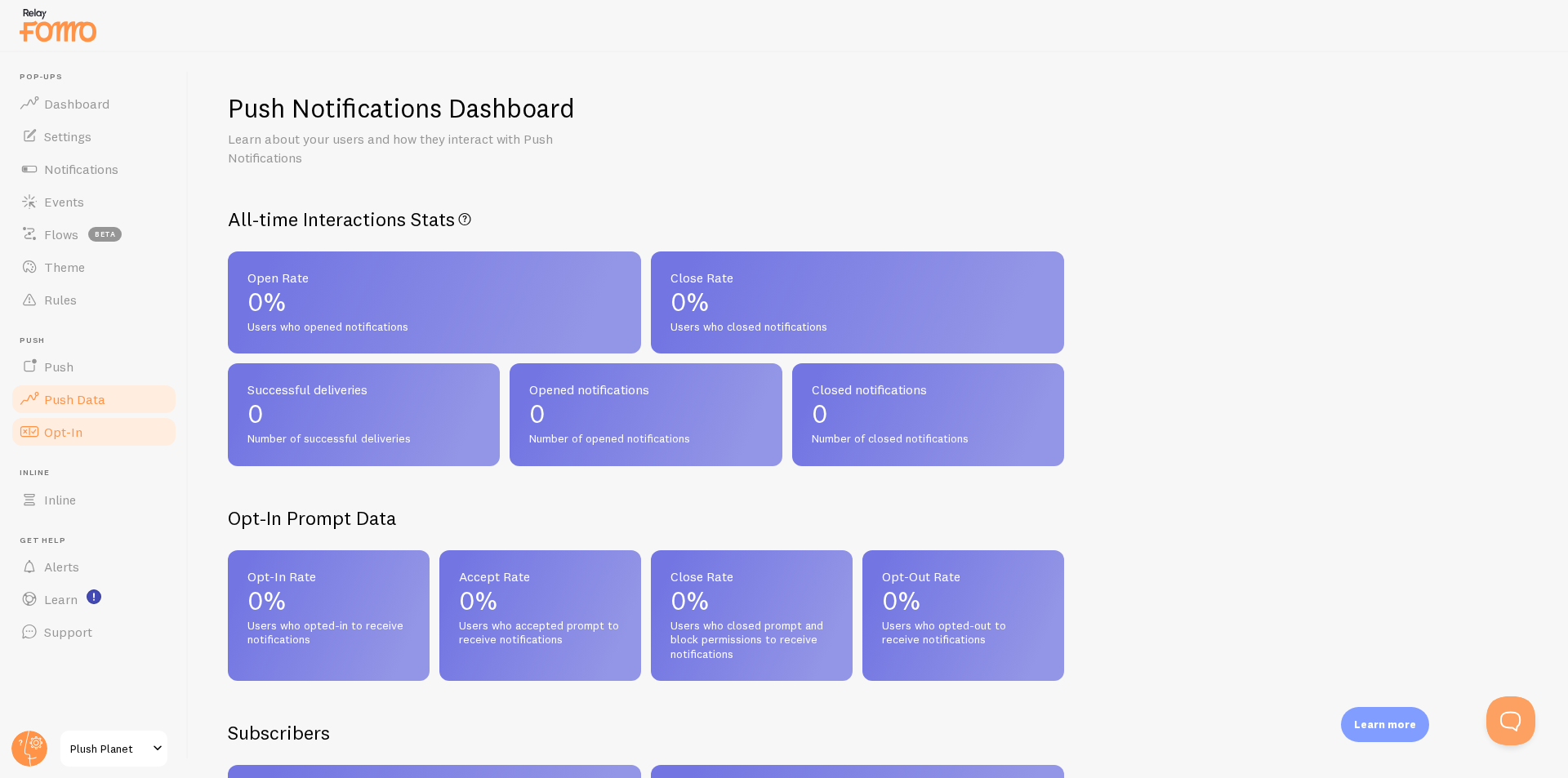
click at [64, 429] on span "Opt-In" at bounding box center [63, 431] width 38 height 16
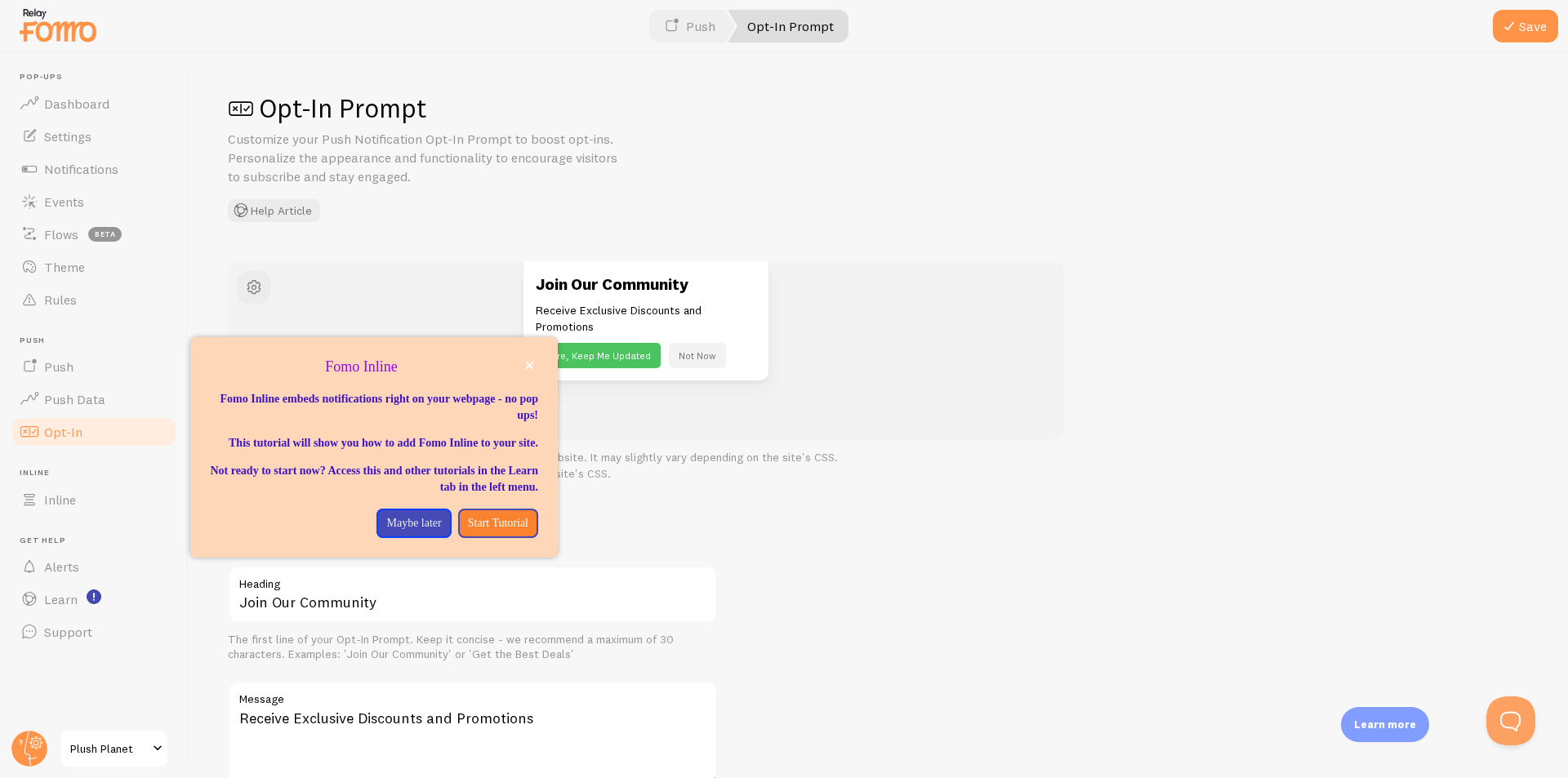
click at [524, 355] on div "Fomo Inline" at bounding box center [374, 347] width 368 height 20
click at [528, 361] on icon "close," at bounding box center [530, 366] width 9 height 9
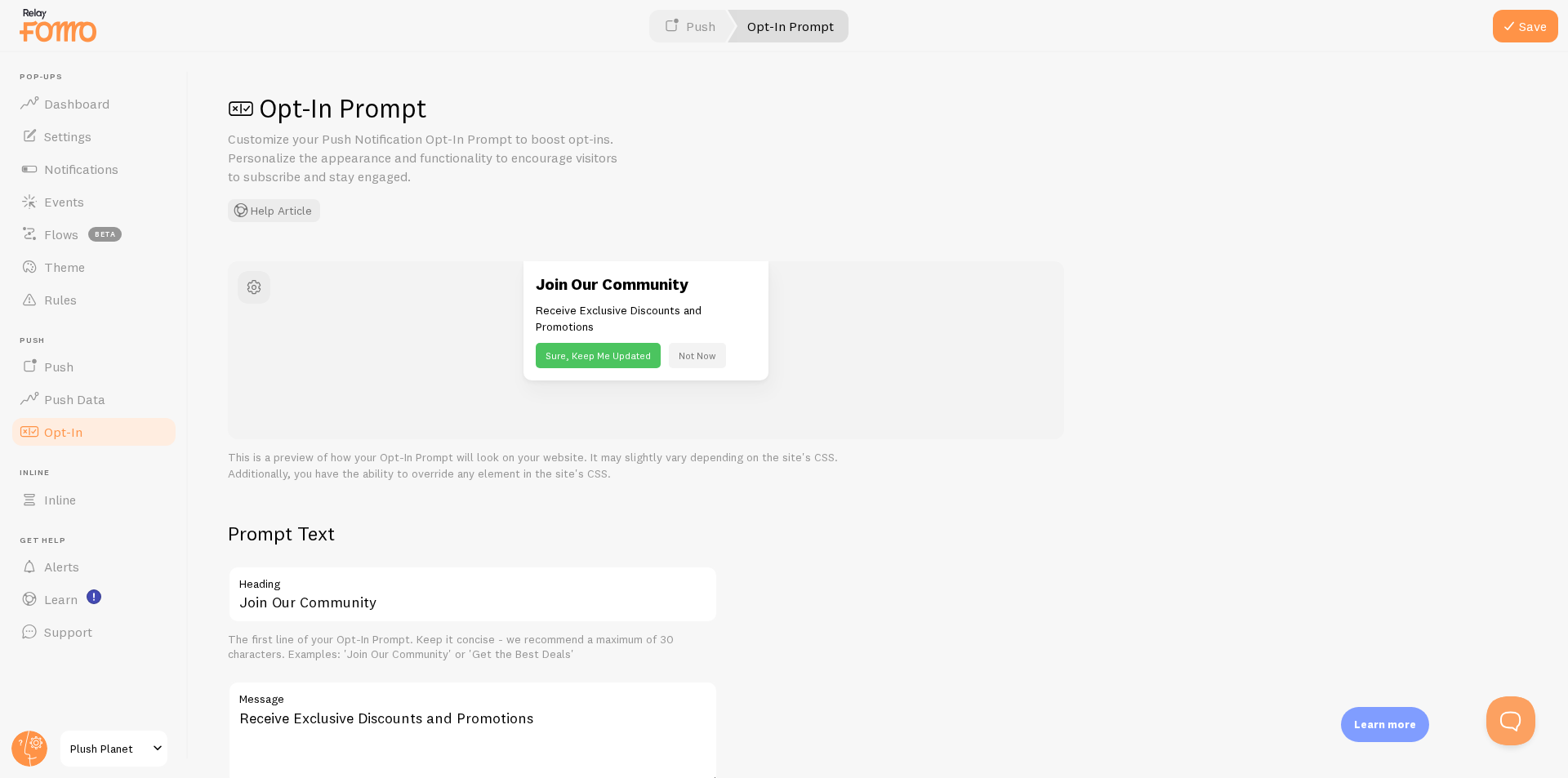
click at [48, 36] on img at bounding box center [57, 24] width 82 height 41
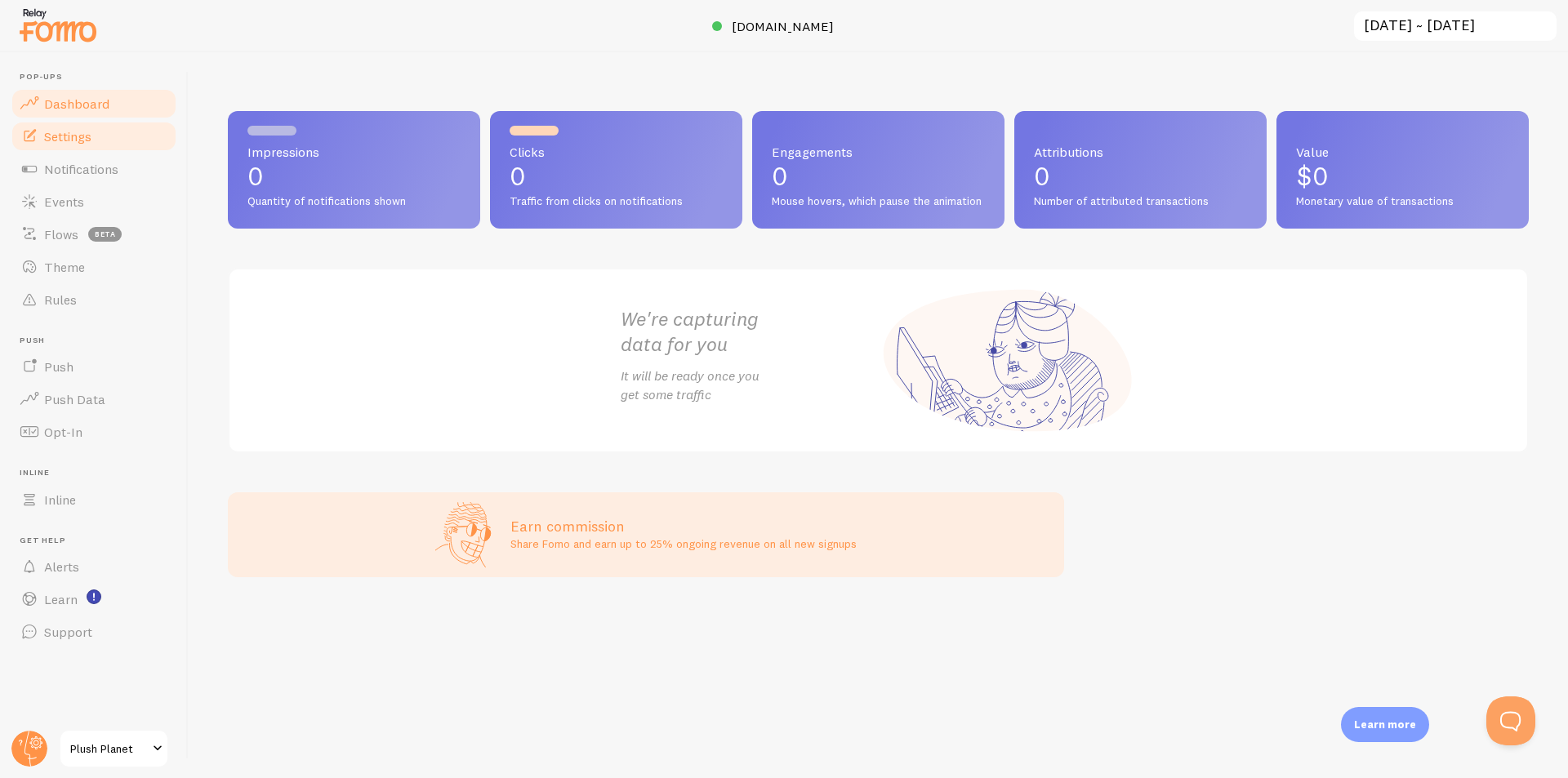
click at [81, 128] on span "Settings" at bounding box center [68, 136] width 48 height 16
